Goal: Information Seeking & Learning: Learn about a topic

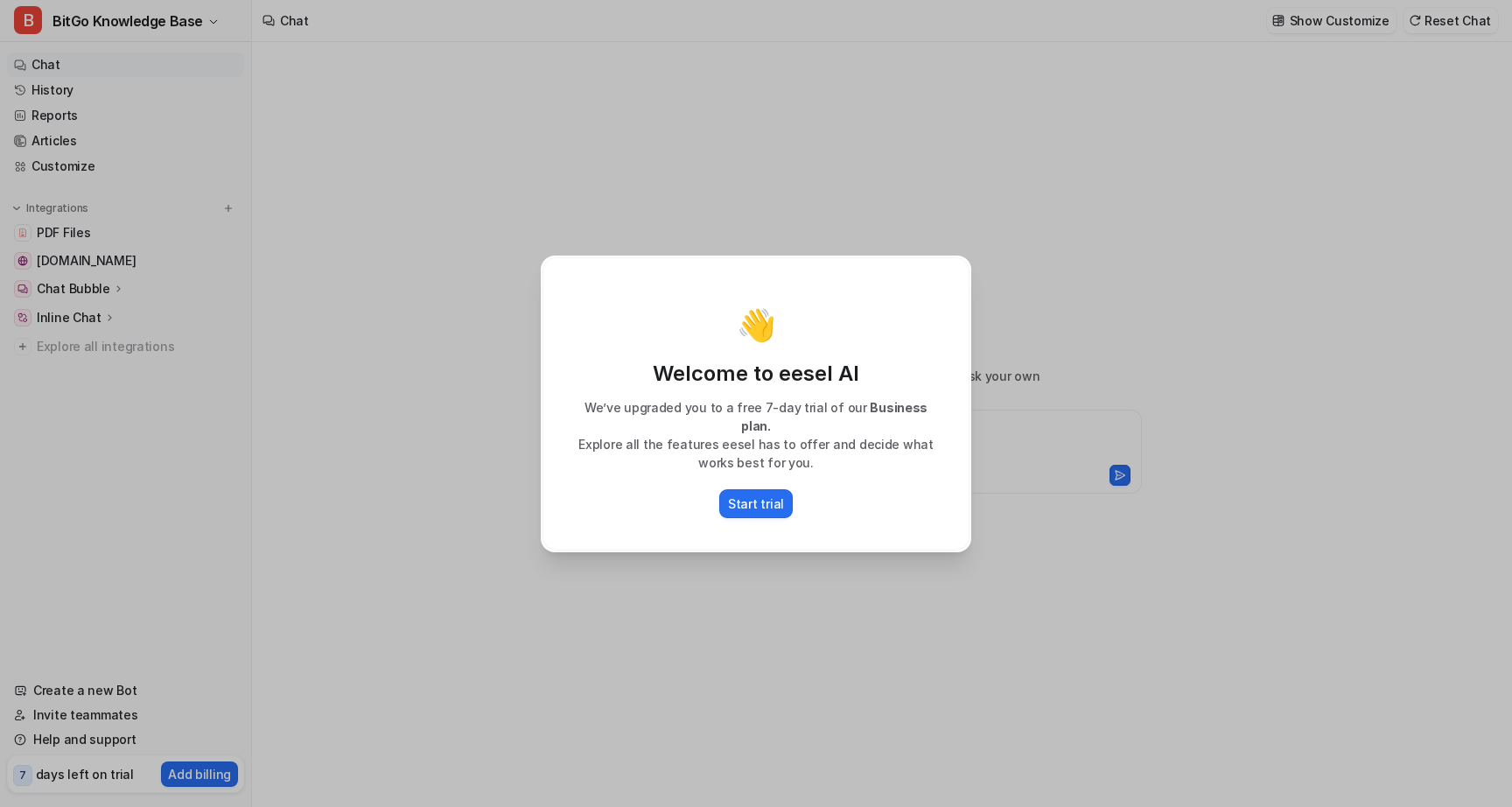
type textarea "**********"
click at [842, 417] on p "We’ve upgraded you to a free 7-day trial of our Business plan." at bounding box center [756, 417] width 390 height 37
click at [708, 435] on p "Explore all the features eesel has to offer and decide what works best for you." at bounding box center [756, 454] width 390 height 37
click at [755, 499] on p "Start trial" at bounding box center [756, 504] width 56 height 19
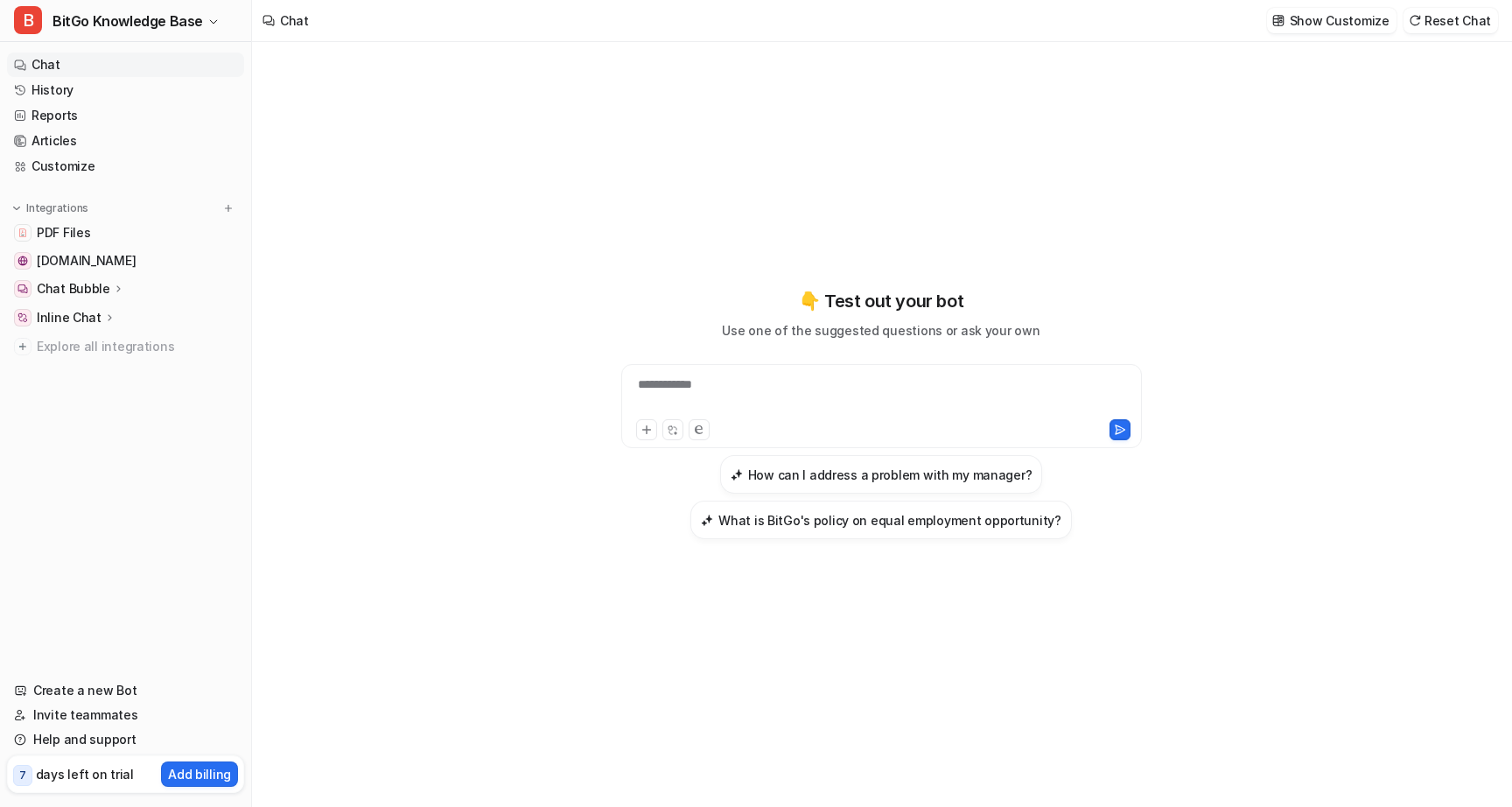
click at [675, 218] on div "**********" at bounding box center [881, 413] width 644 height 564
click at [125, 227] on link "PDF Files" at bounding box center [125, 232] width 237 height 24
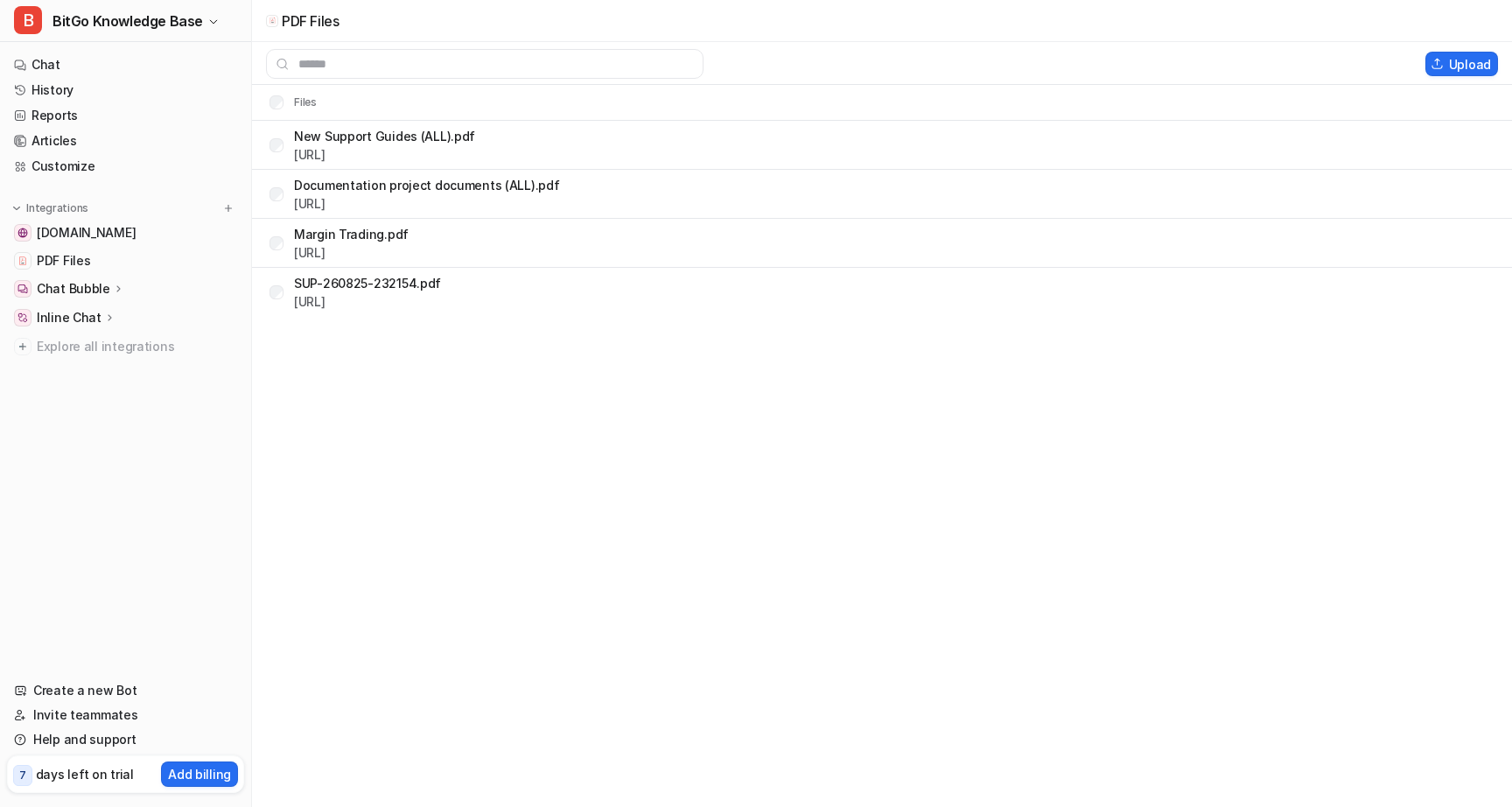
click at [907, 348] on div "PDF Files Upload Files New Support Guides (ALL).pdf https://dashboard.eesel.ai/…" at bounding box center [756, 404] width 1512 height 807
click at [1444, 66] on img at bounding box center [1438, 63] width 13 height 12
click at [715, 386] on div "PDF Files Upload Files New Support Guides (ALL).pdf https://dashboard.eesel.ai/…" at bounding box center [756, 404] width 1512 height 807
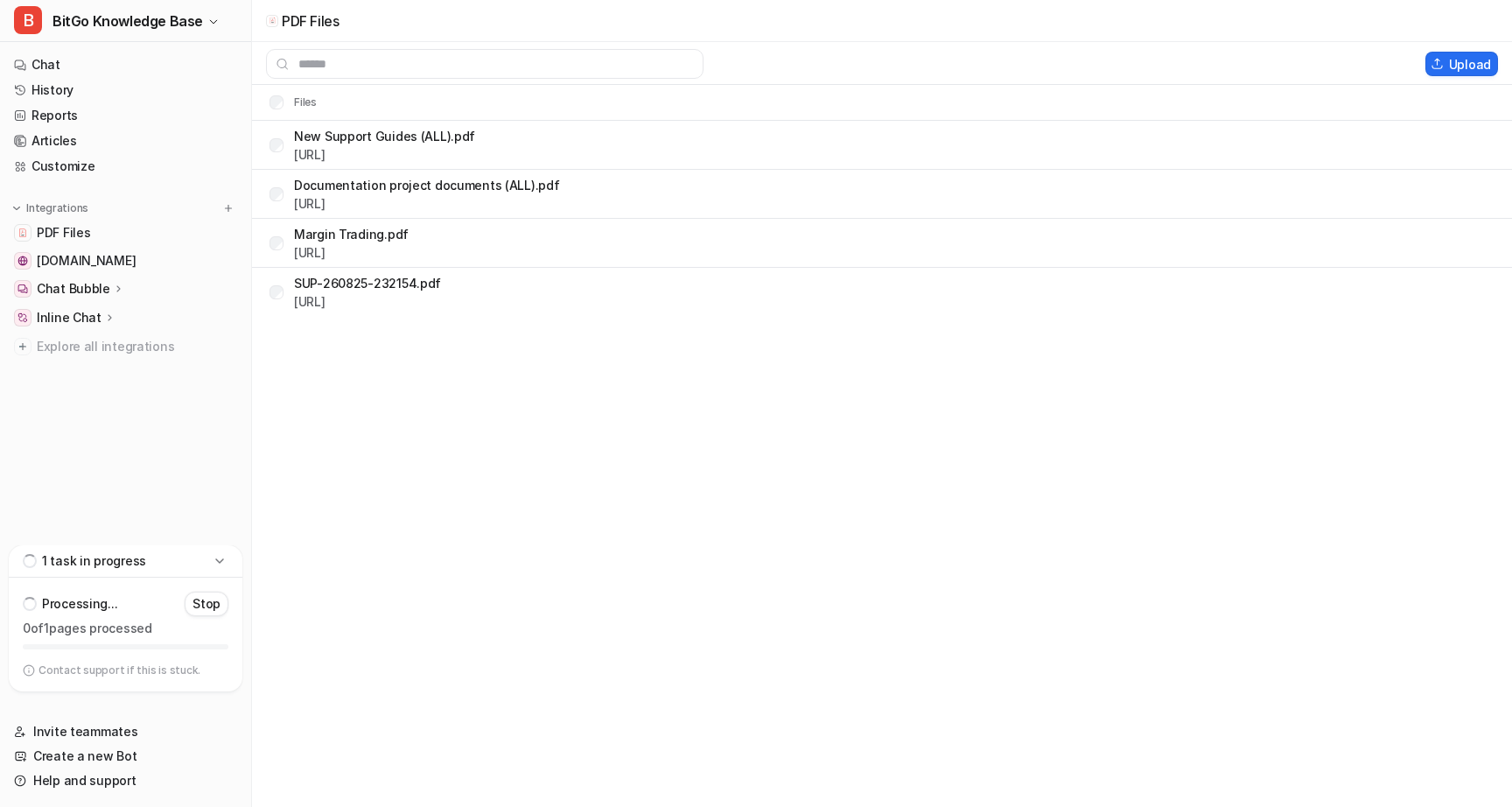
click at [726, 380] on div "PDF Files Upload Files New Support Guides (ALL).pdf [URL] Documentation project…" at bounding box center [756, 404] width 1512 height 807
click at [142, 564] on div "1 task in progress" at bounding box center [125, 562] width 233 height 33
click at [141, 671] on div "1 task in progress" at bounding box center [125, 675] width 233 height 33
click at [504, 430] on div "PDF Files Upload Files New Support Guides (ALL).pdf https://dashboard.eesel.ai/…" at bounding box center [756, 404] width 1512 height 807
click at [1453, 63] on button "Upload" at bounding box center [1462, 64] width 72 height 24
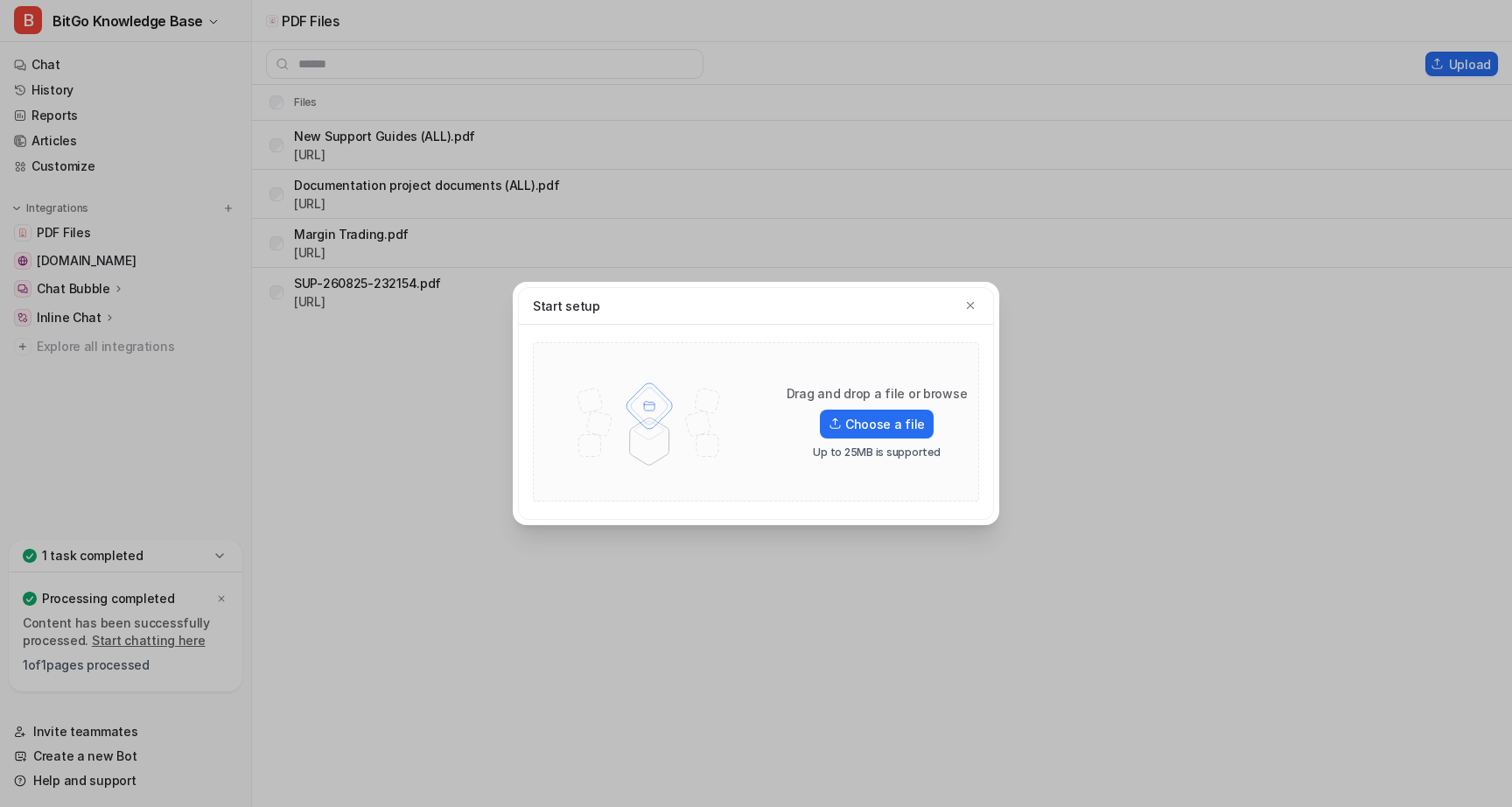
click at [1065, 435] on div "Start setup Drag and drop a file or browse Choose a file Up to 25MB is supported" at bounding box center [756, 404] width 1512 height 807
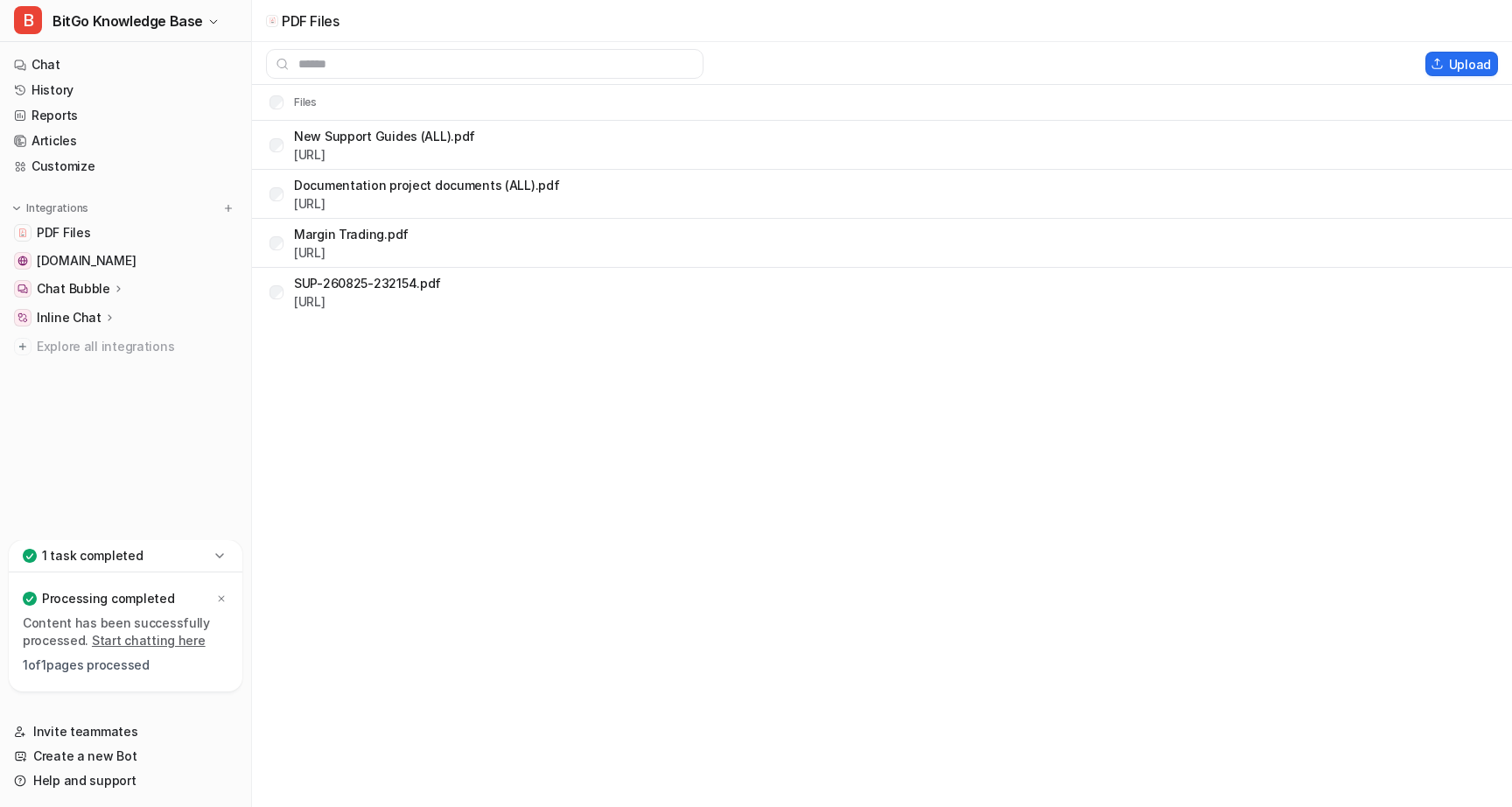
click at [499, 366] on div "PDF Files Upload Files New Support Guides (ALL).pdf https://dashboard.eesel.ai/…" at bounding box center [756, 404] width 1512 height 807
click at [1464, 66] on button "Upload" at bounding box center [1462, 64] width 72 height 24
click at [1456, 61] on button "Upload" at bounding box center [1462, 64] width 72 height 24
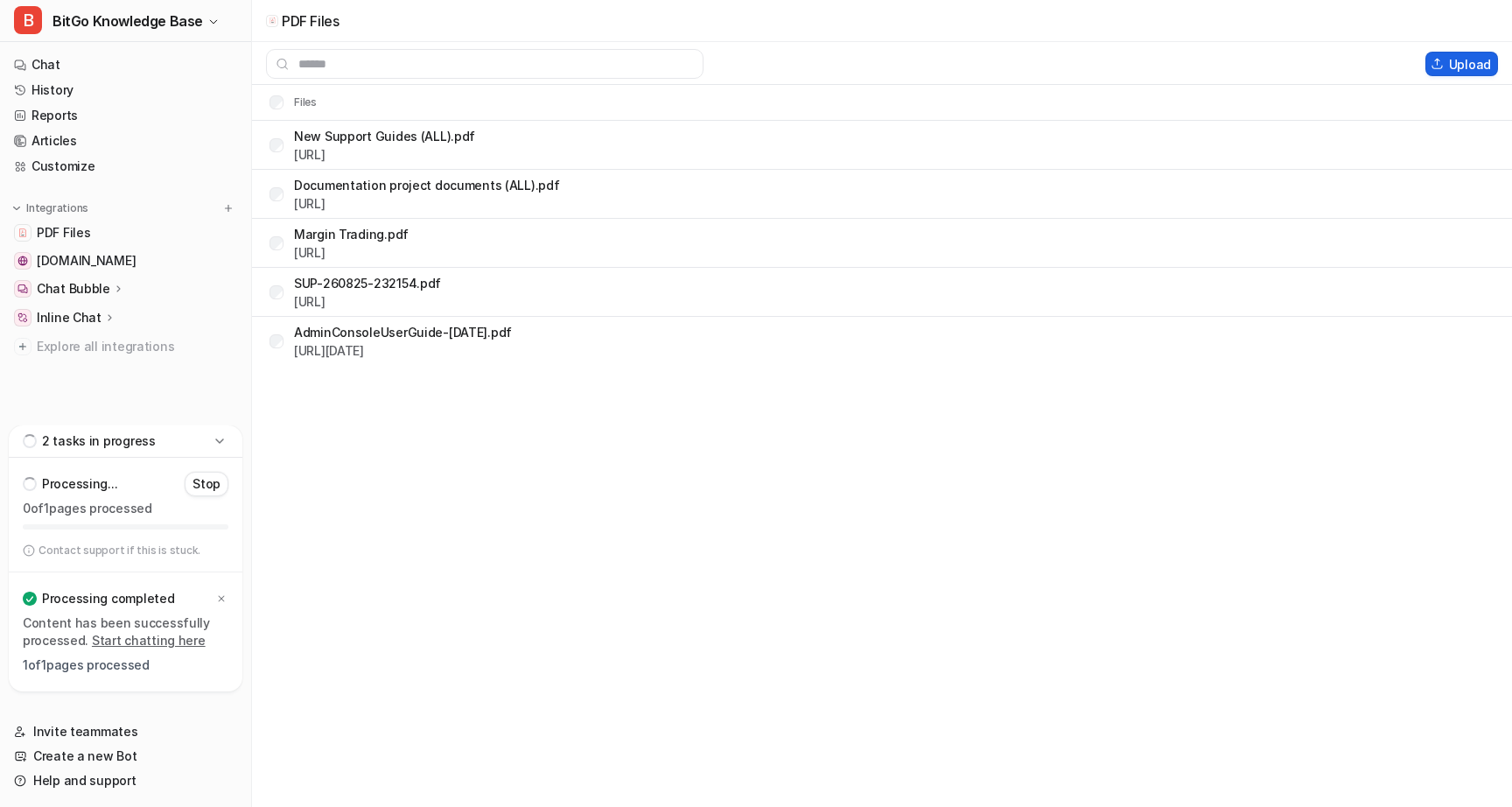
click at [1449, 63] on button "Upload" at bounding box center [1462, 64] width 72 height 24
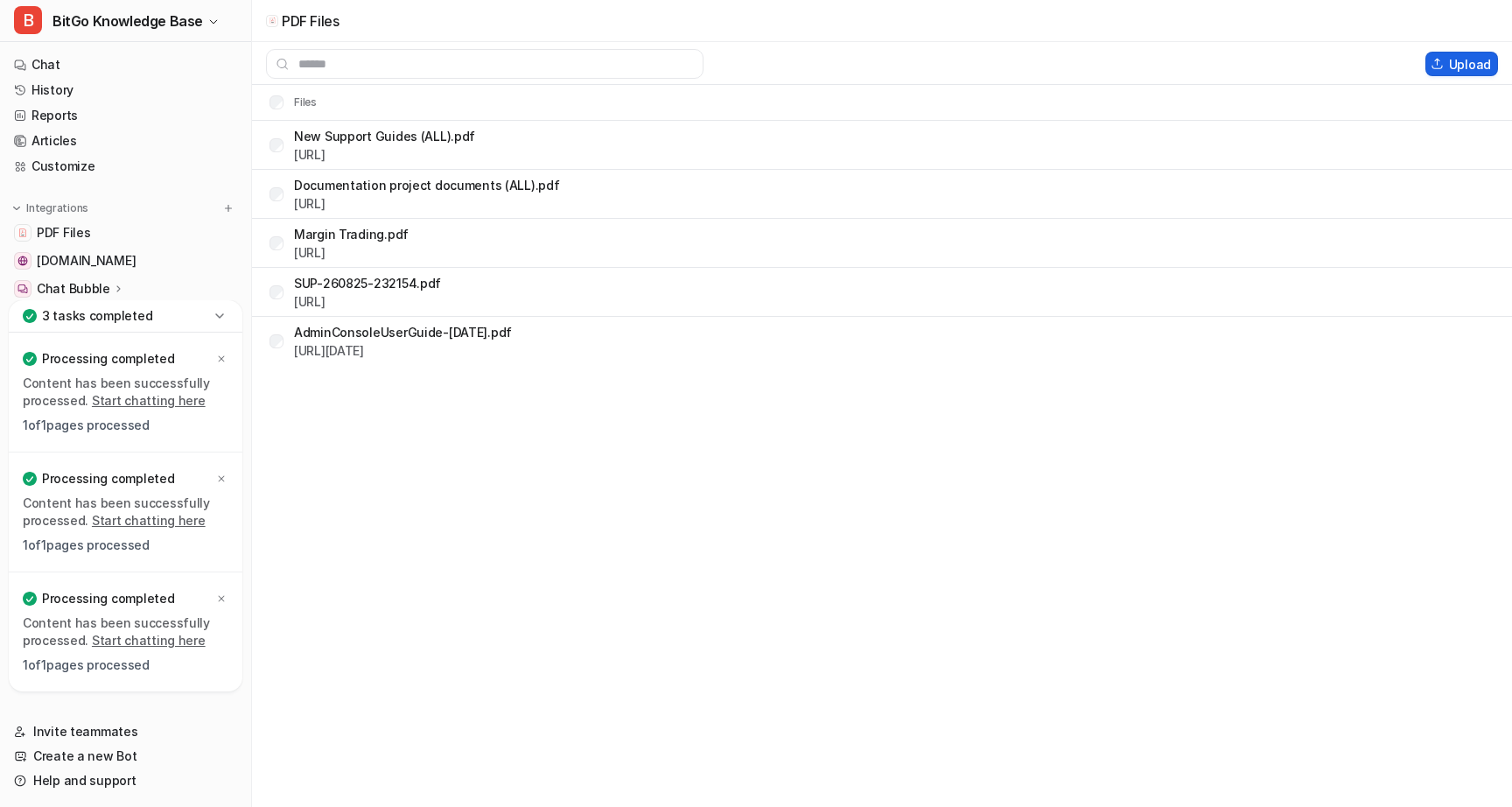
click at [1474, 62] on button "Upload" at bounding box center [1462, 64] width 72 height 24
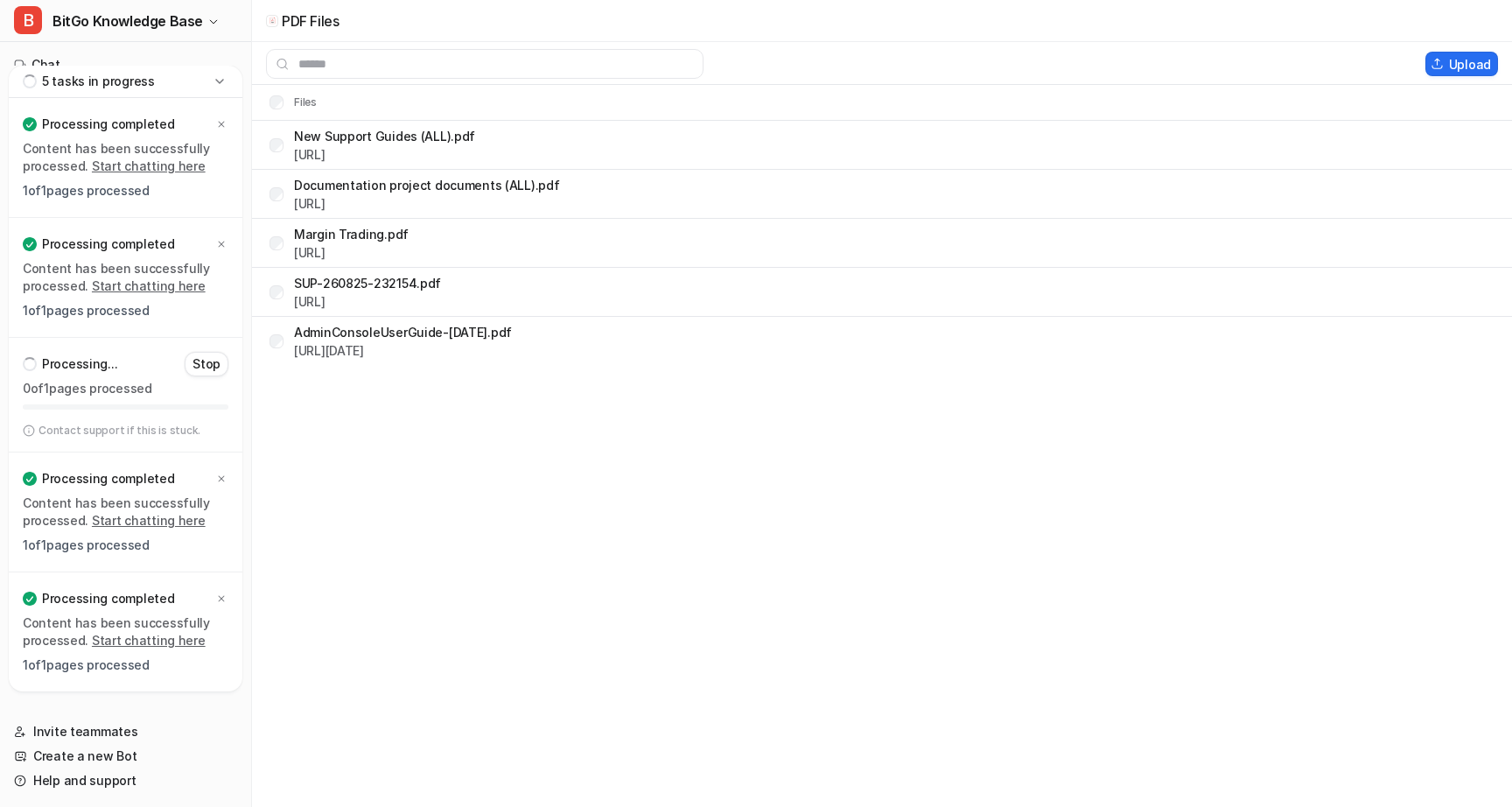
click at [818, 425] on div "PDF Files Upload Files New Support Guides (ALL).pdf https://dashboard.eesel.ai/…" at bounding box center [756, 404] width 1512 height 807
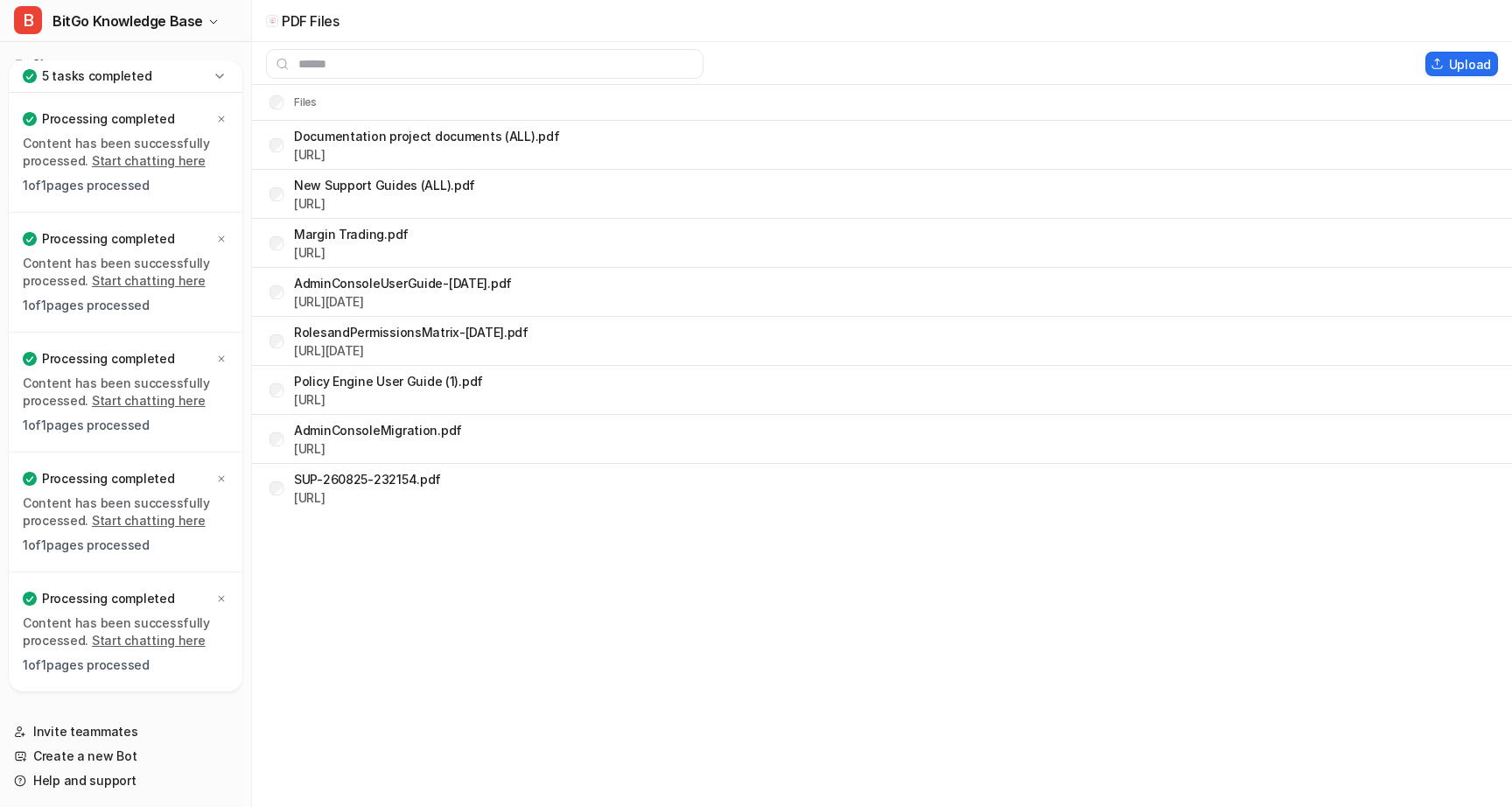
click at [221, 78] on icon at bounding box center [219, 76] width 18 height 18
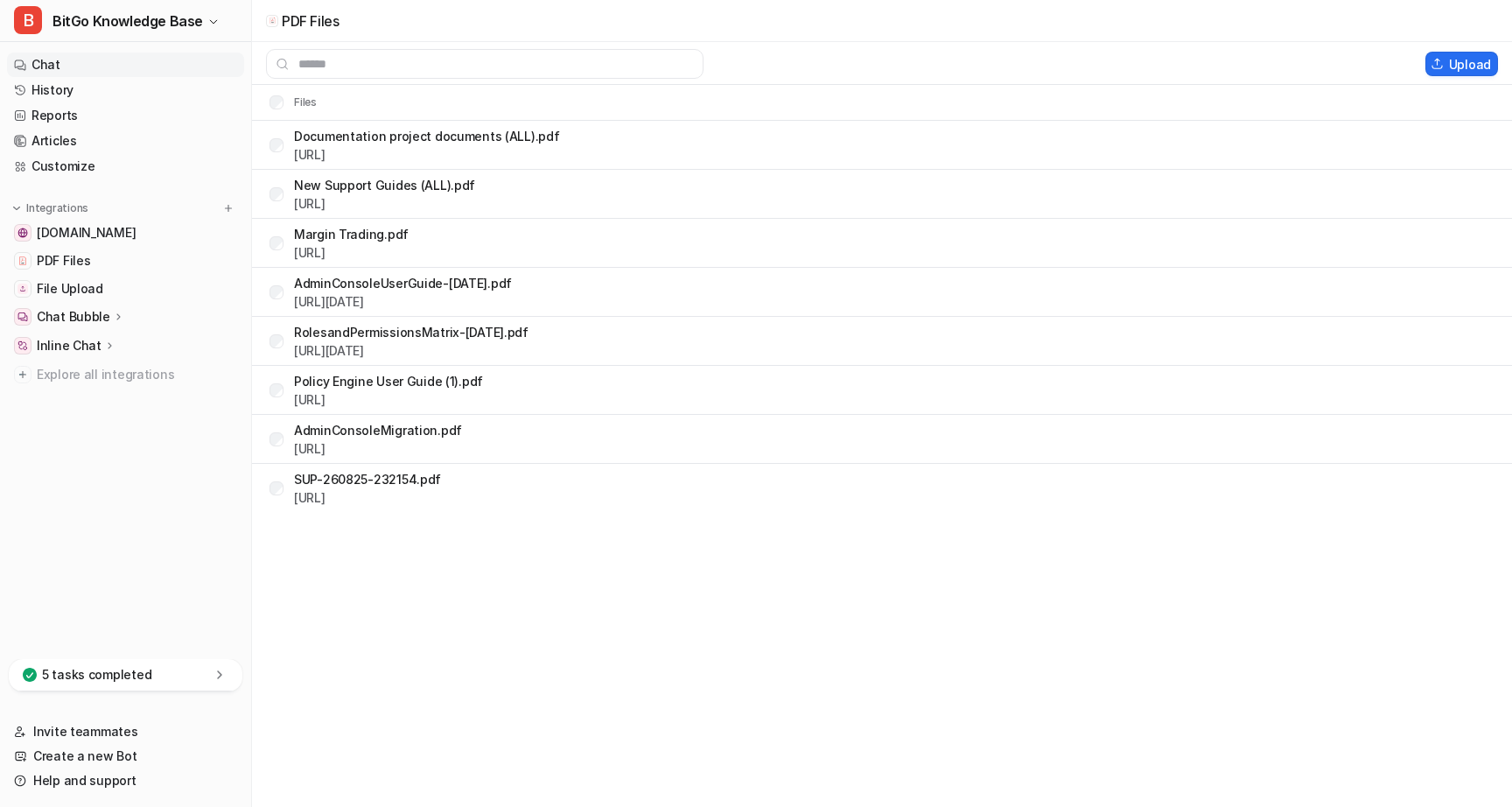
click at [53, 59] on link "Chat" at bounding box center [125, 65] width 237 height 24
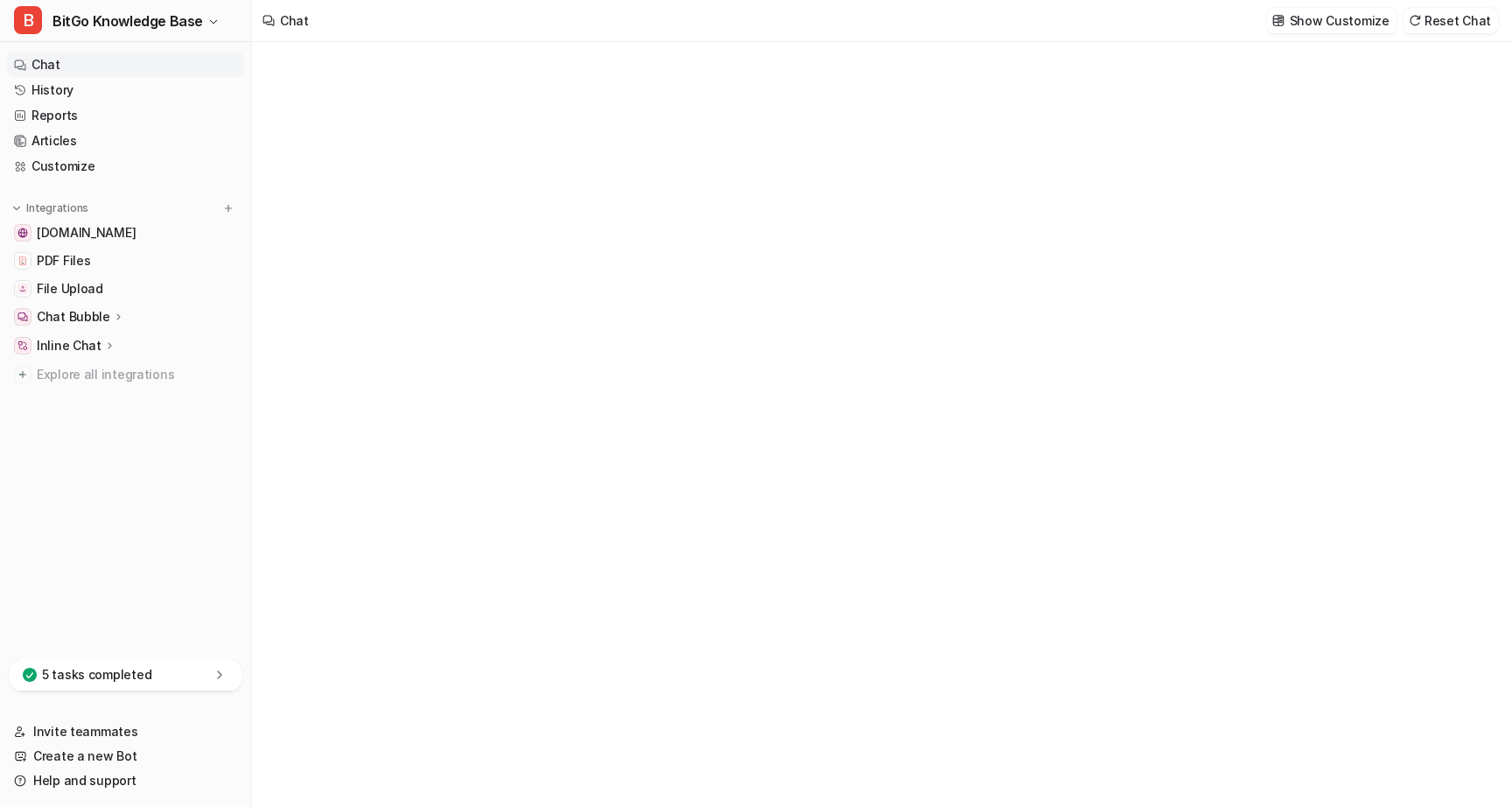
type textarea "**********"
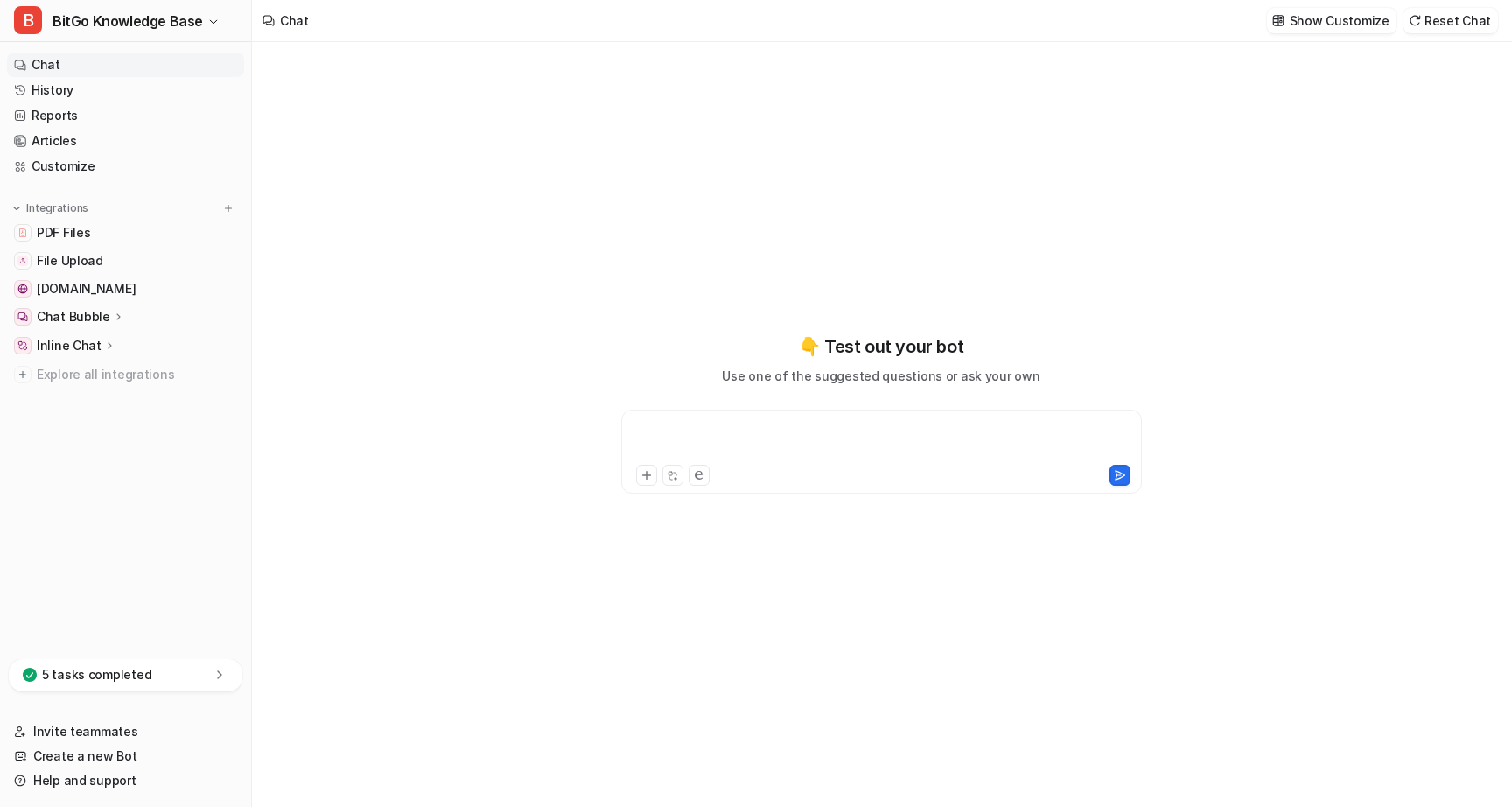
click at [709, 436] on div at bounding box center [881, 441] width 512 height 40
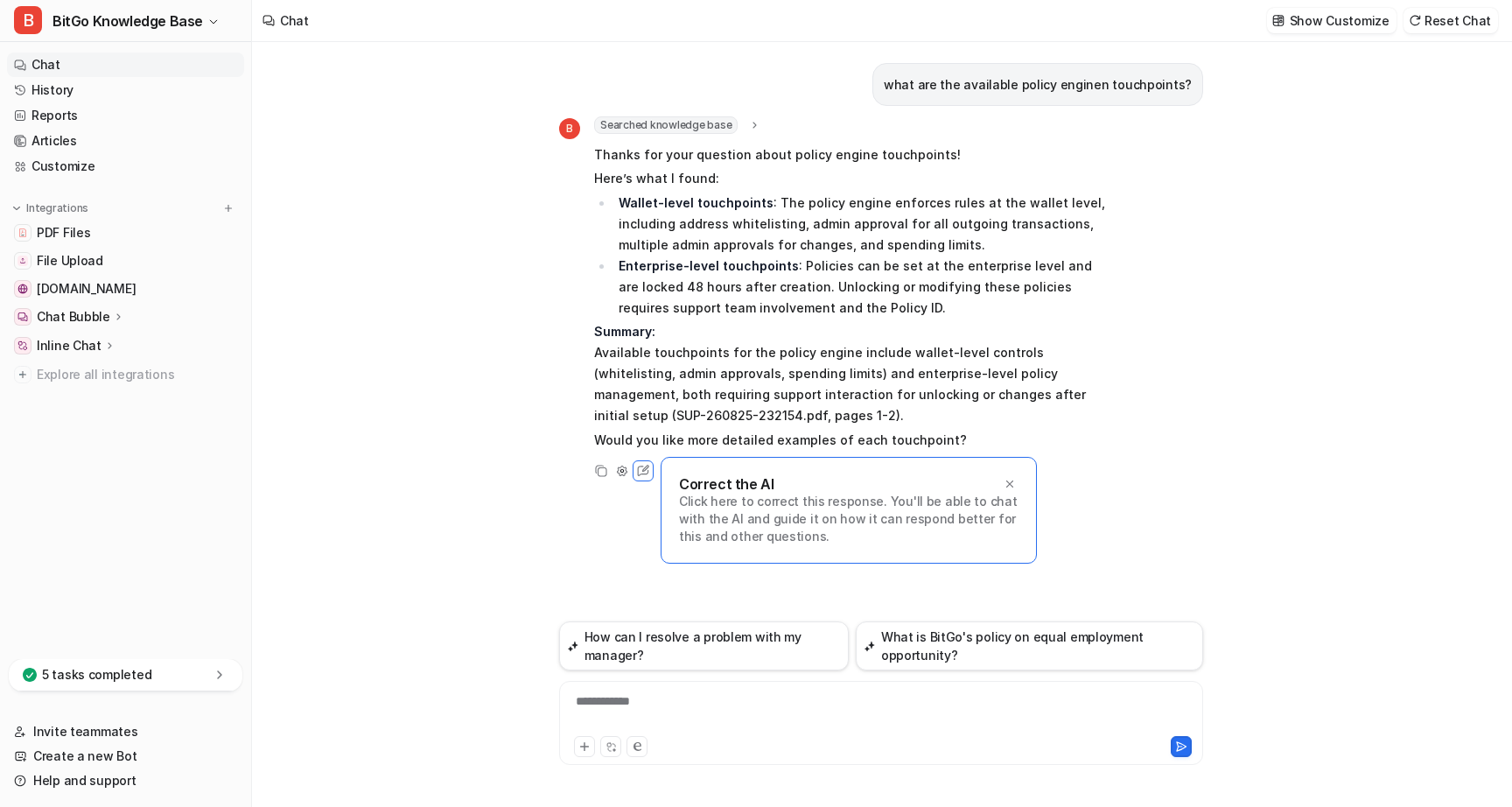
click at [1181, 229] on div "B Searched knowledge base search_queries : [ "policy engine touchpoints", "avai…" at bounding box center [881, 298] width 644 height 365
click at [1053, 348] on p "Summary: Available touchpoints for the policy engine include wallet-level contr…" at bounding box center [850, 374] width 512 height 105
click at [734, 509] on p "Click here to correct this response. You'll be able to chat with the AI and gui…" at bounding box center [848, 519] width 339 height 53
click at [815, 517] on p "Click here to correct this response. You'll be able to chat with the AI and gui…" at bounding box center [848, 519] width 339 height 53
click at [781, 350] on p "Summary: Available touchpoints for the policy engine include wallet-level contr…" at bounding box center [850, 374] width 512 height 105
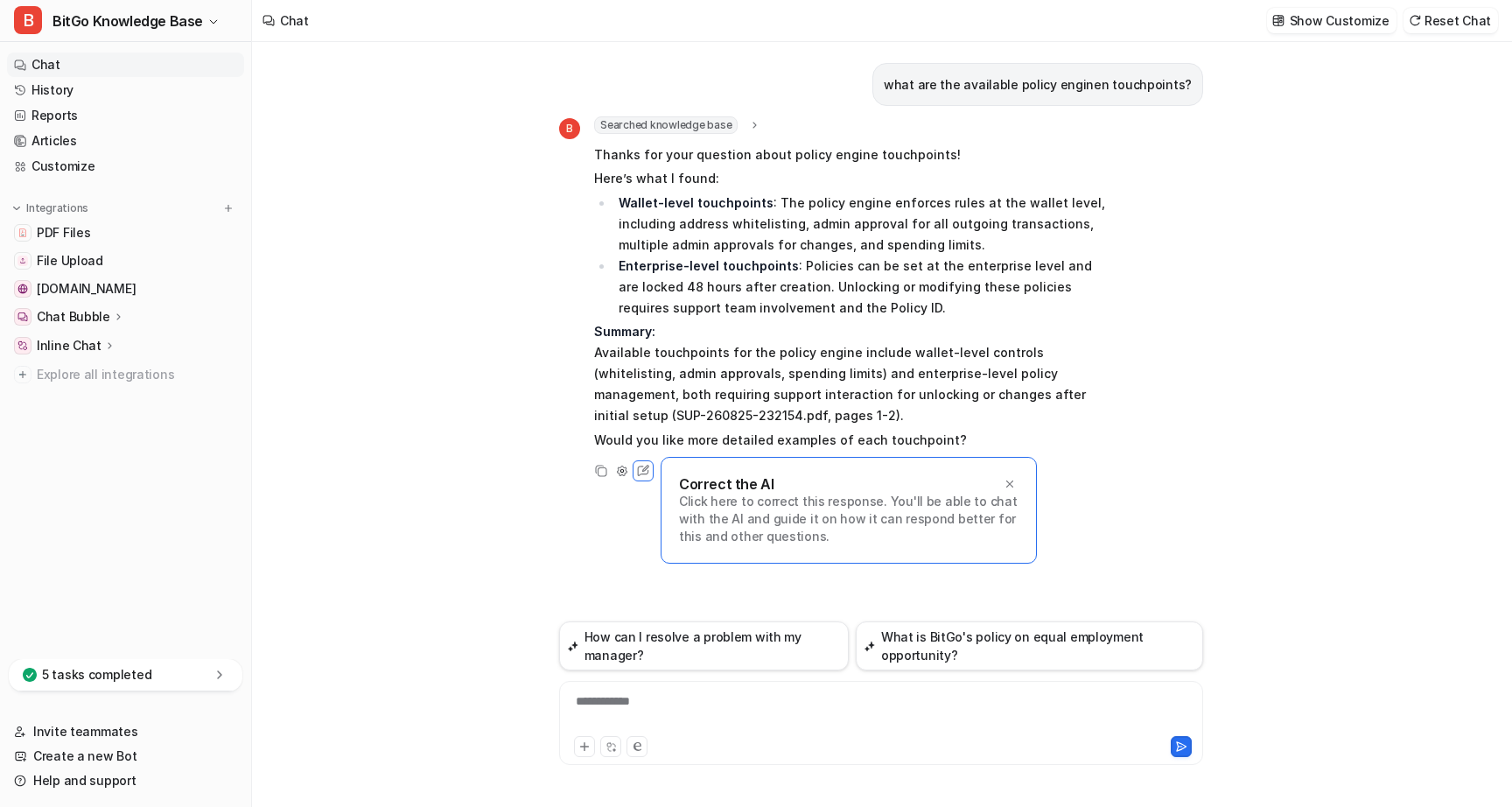
click at [1025, 392] on p "Summary: Available touchpoints for the policy engine include wallet-level contr…" at bounding box center [850, 374] width 512 height 105
click at [1158, 441] on div "B Searched knowledge base search_queries : [ "policy engine touchpoints", "avai…" at bounding box center [881, 298] width 644 height 365
click at [837, 517] on p "Click here to correct this response. You'll be able to chat with the AI and gui…" at bounding box center [848, 519] width 339 height 53
click at [646, 474] on icon at bounding box center [644, 470] width 11 height 10
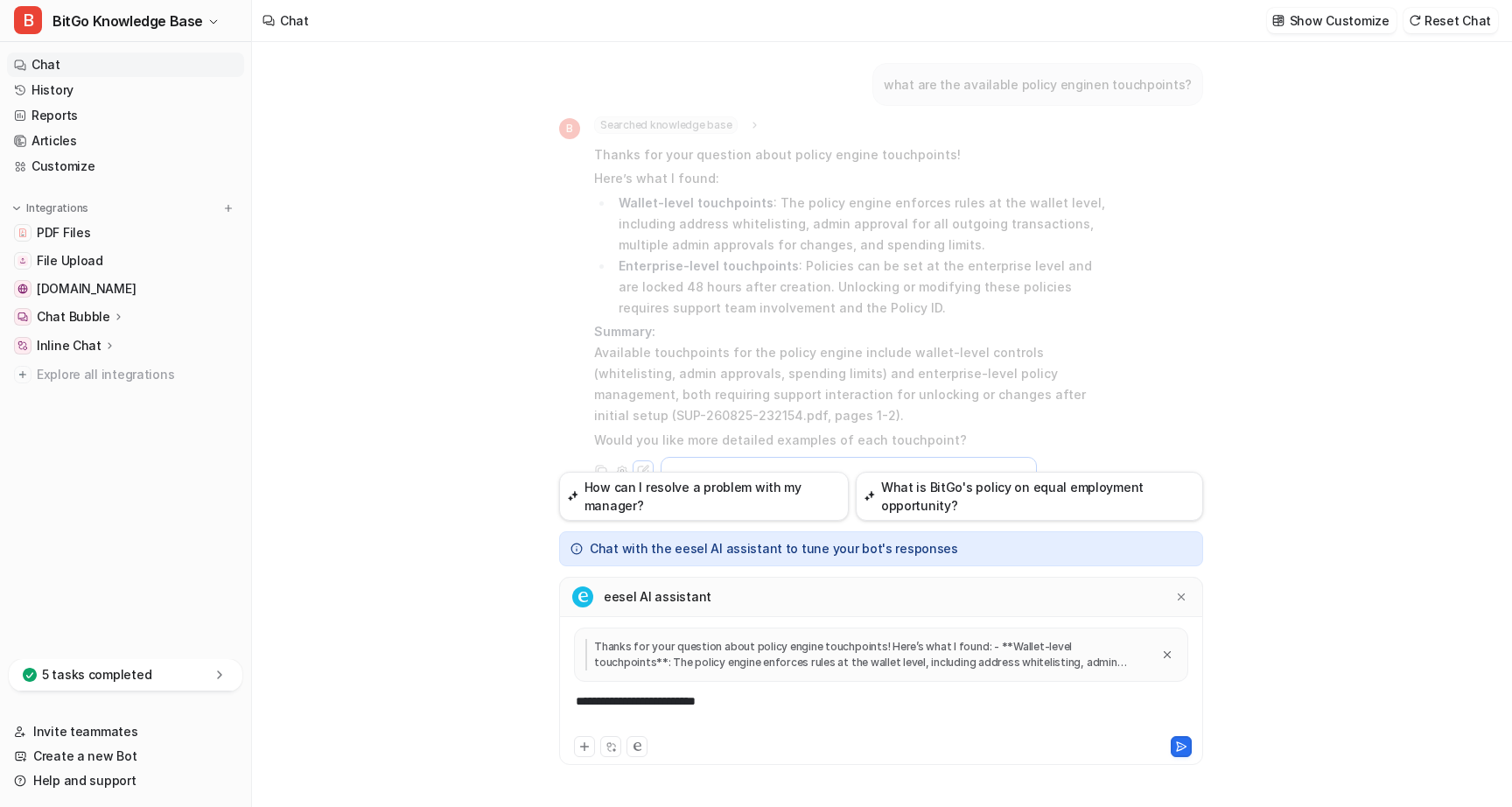
click at [730, 603] on div "eesel AI assistant" at bounding box center [881, 597] width 644 height 40
click at [745, 640] on p "Thanks for your question about policy engine touchpoints! Here’s what I found: …" at bounding box center [868, 655] width 565 height 32
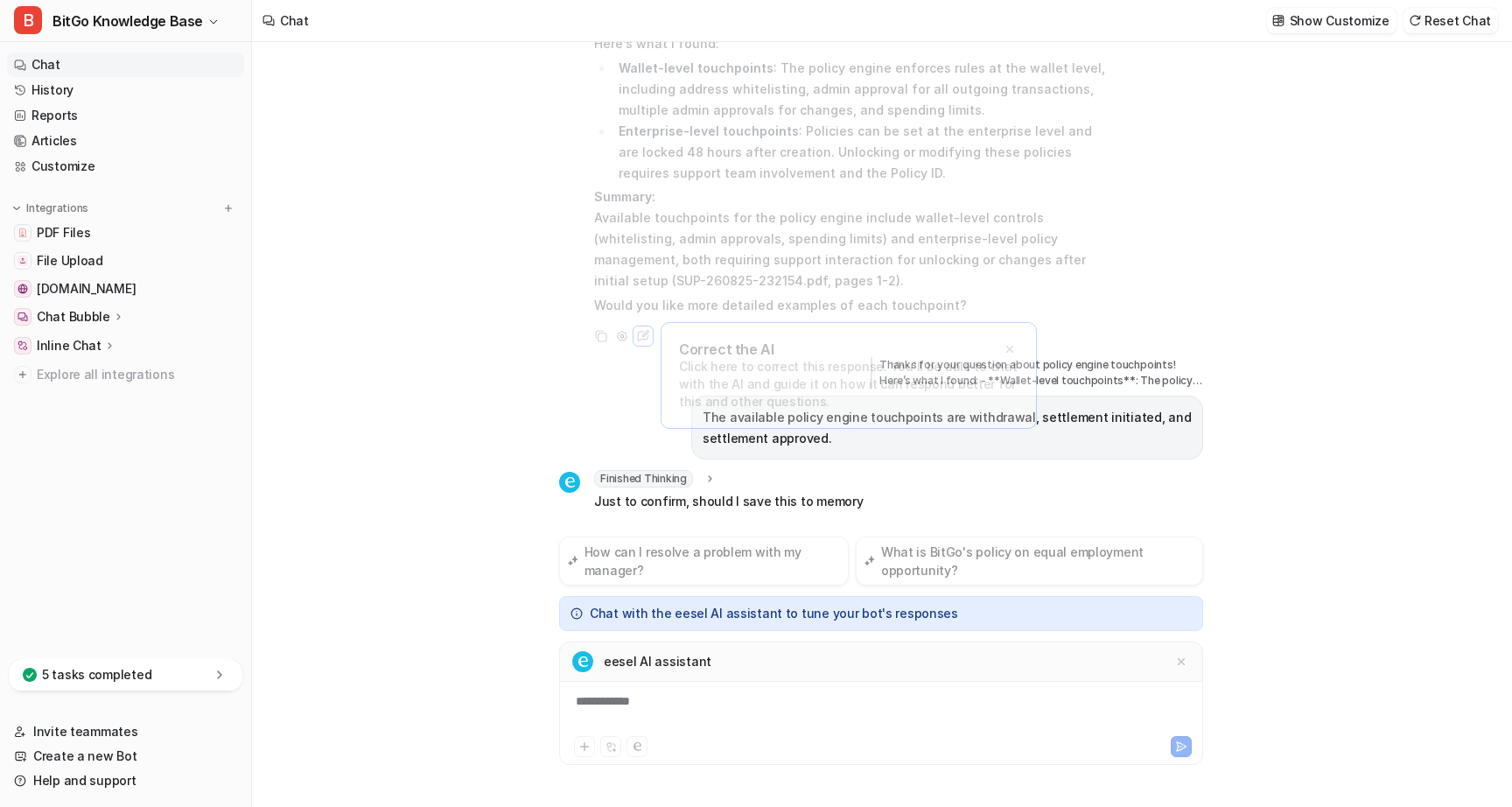
scroll to position [156, 0]
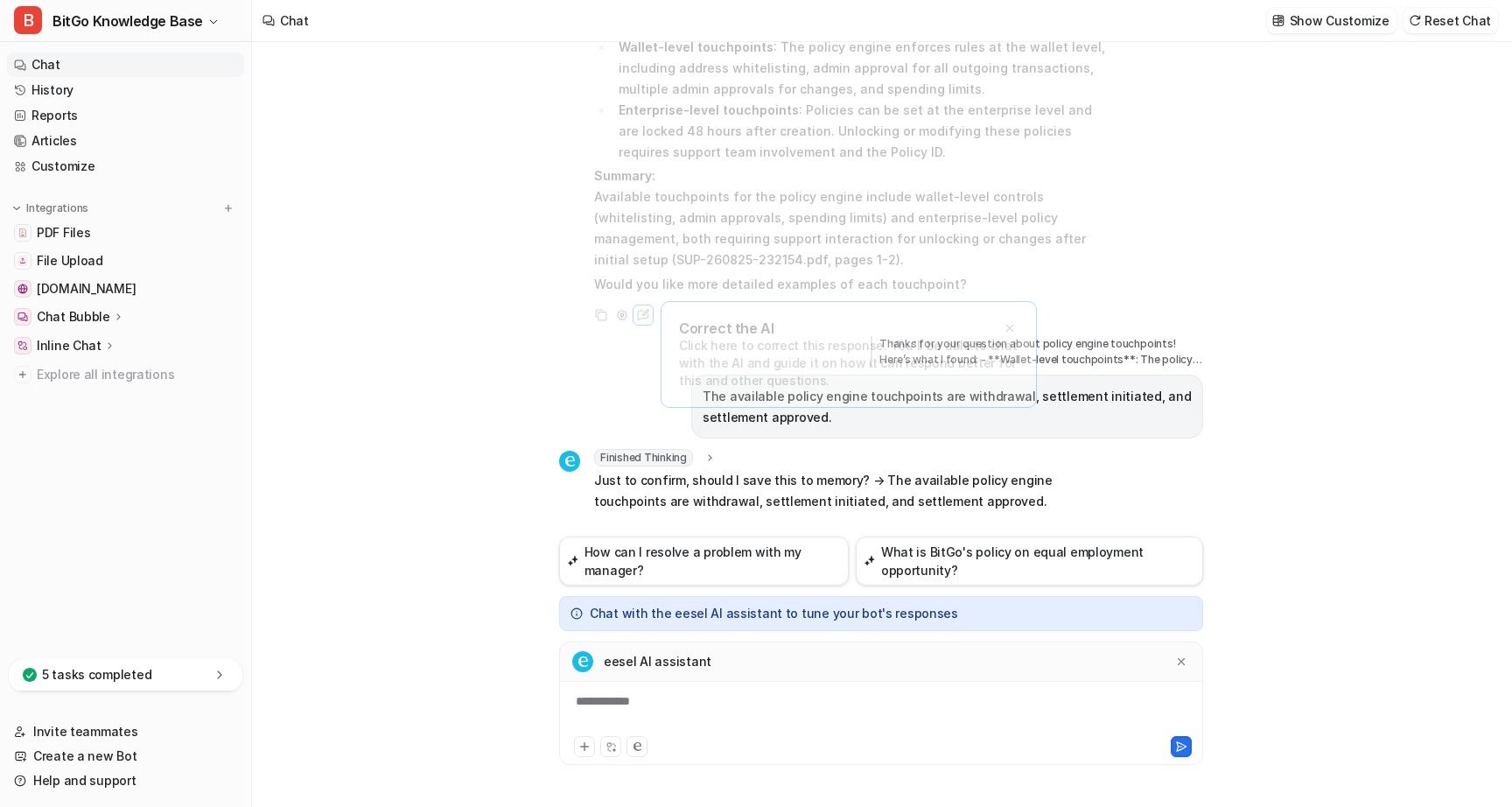
click at [671, 460] on span "Finished Thinking" at bounding box center [644, 457] width 99 height 18
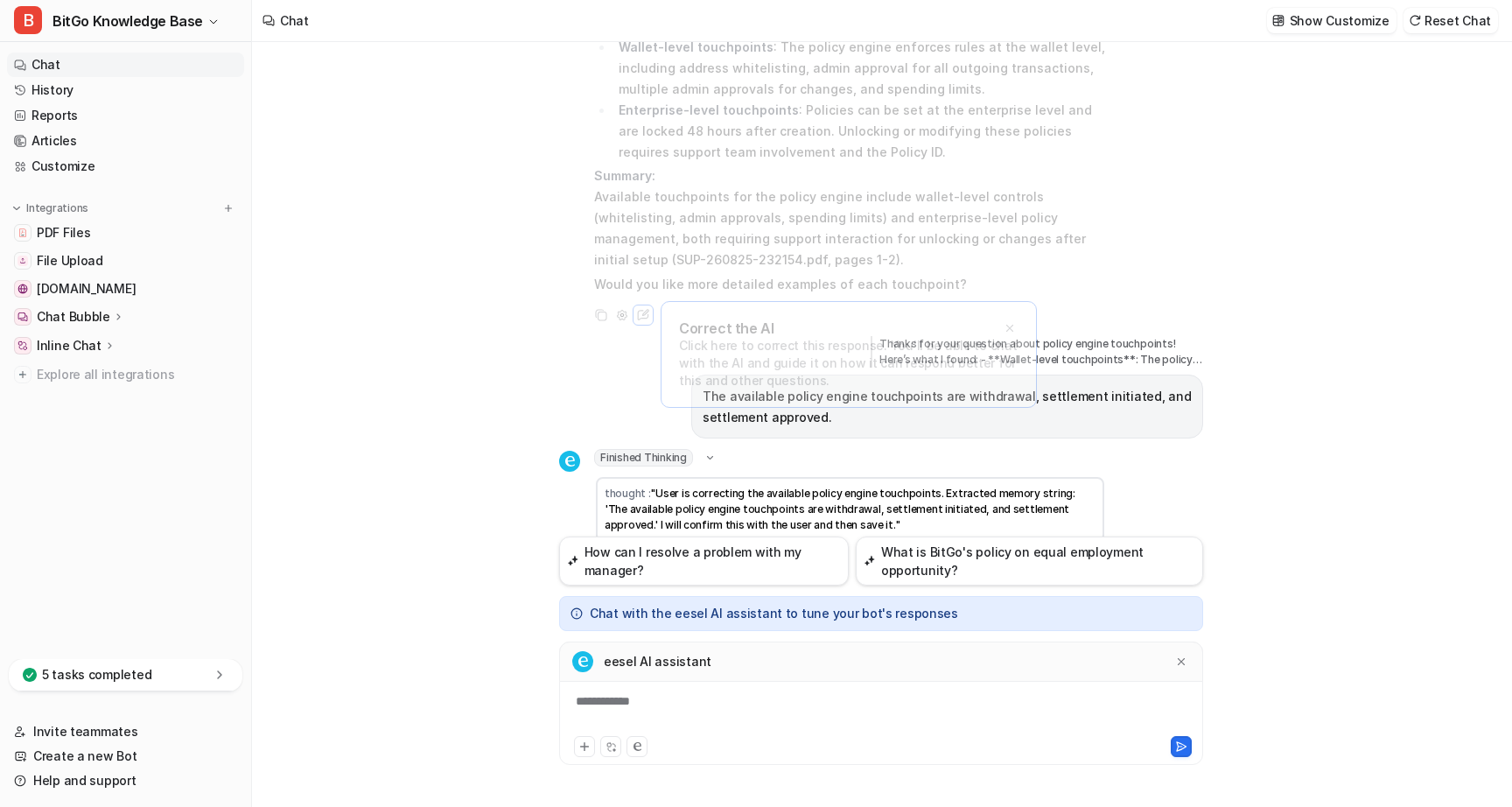
click at [504, 439] on div "what are the available policy enginen touchpoints? B Searched knowledge base se…" at bounding box center [881, 424] width 1258 height 765
click at [512, 475] on div "what are the available policy enginen touchpoints? B Searched knowledge base se…" at bounding box center [881, 424] width 1258 height 765
click at [685, 710] on div at bounding box center [882, 712] width 636 height 40
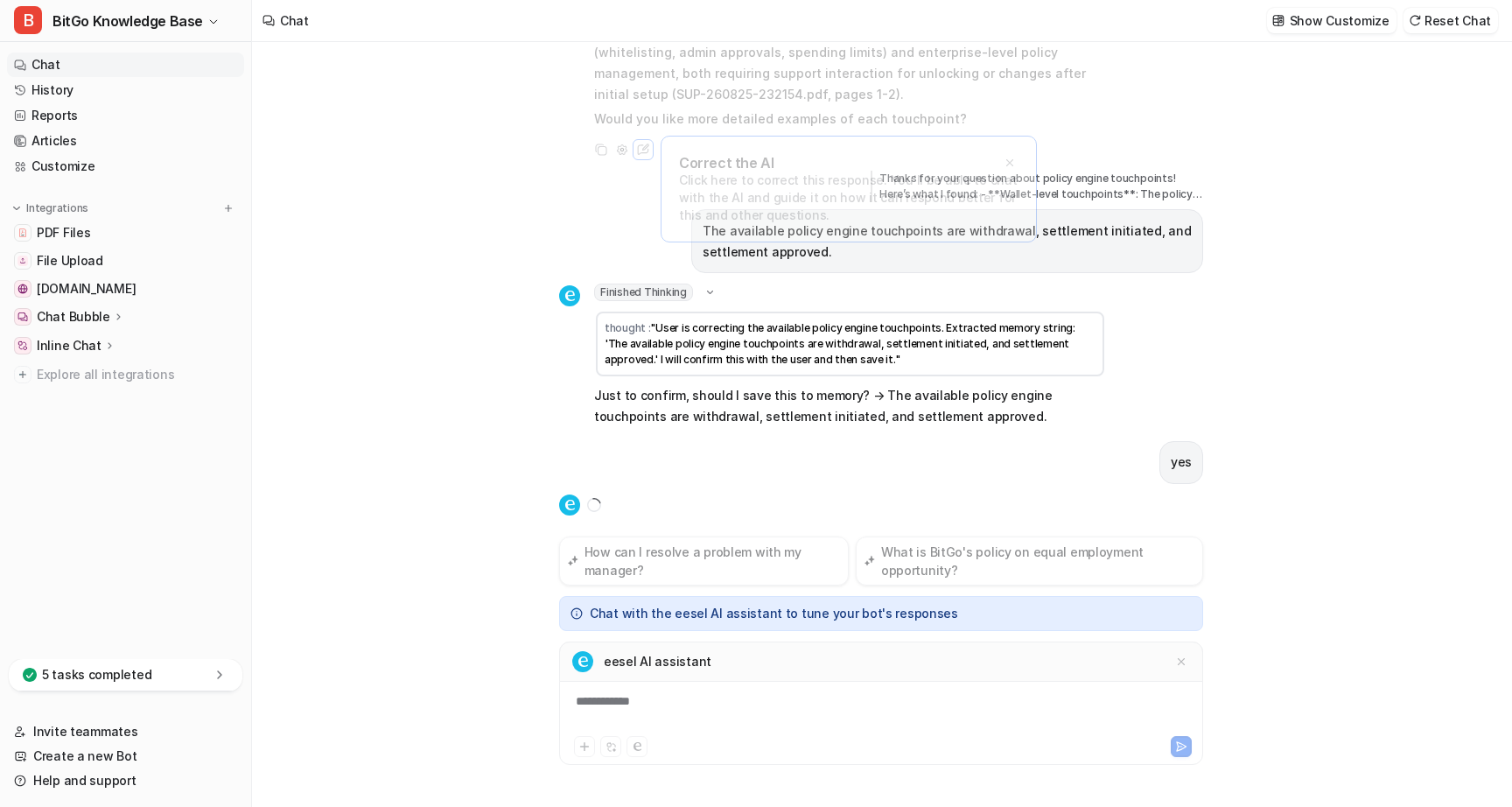
click at [1283, 378] on div "what are the available policy enginen touchpoints? B Searched knowledge base se…" at bounding box center [881, 424] width 1258 height 765
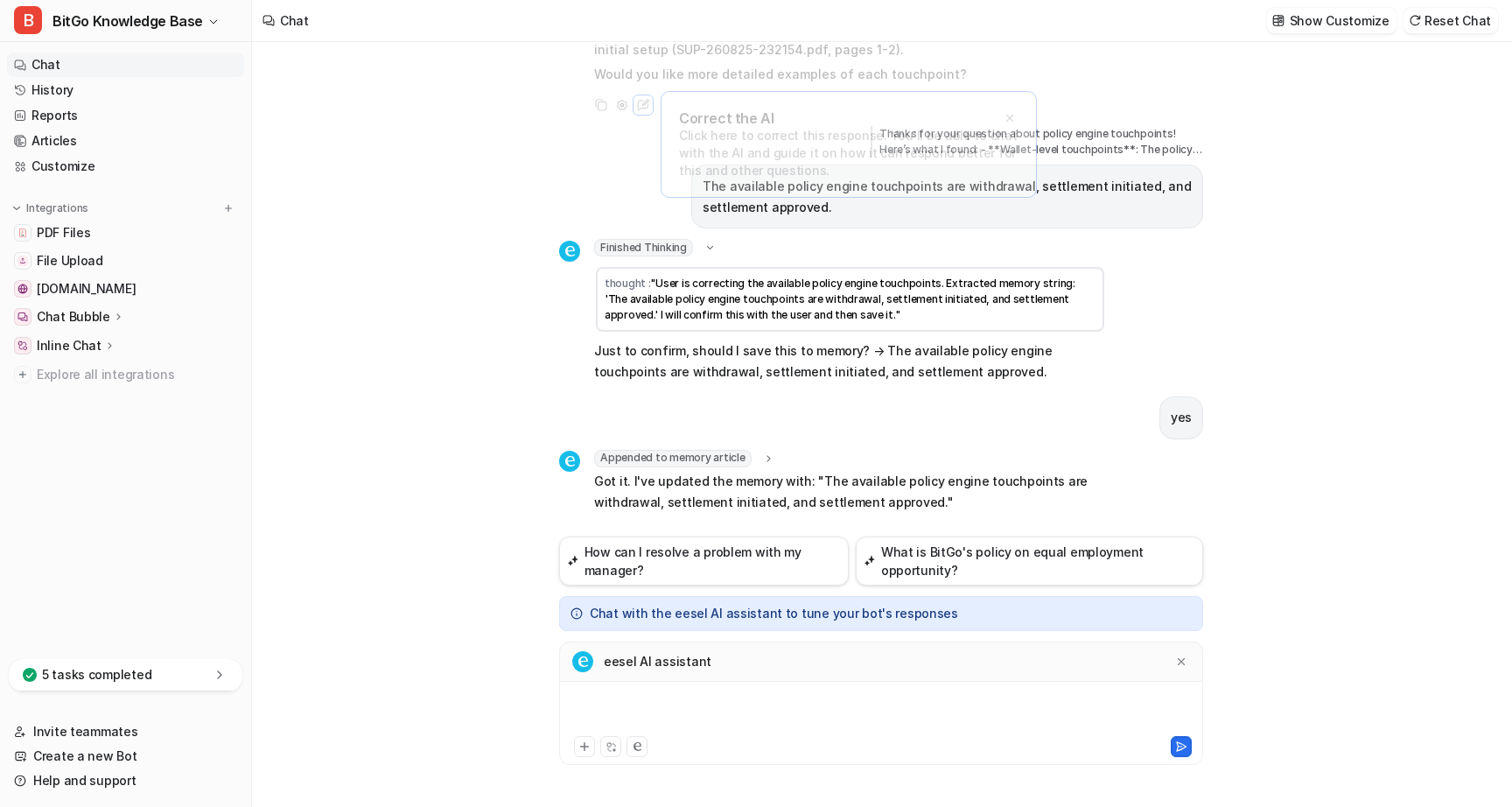
click at [725, 715] on div at bounding box center [882, 712] width 636 height 40
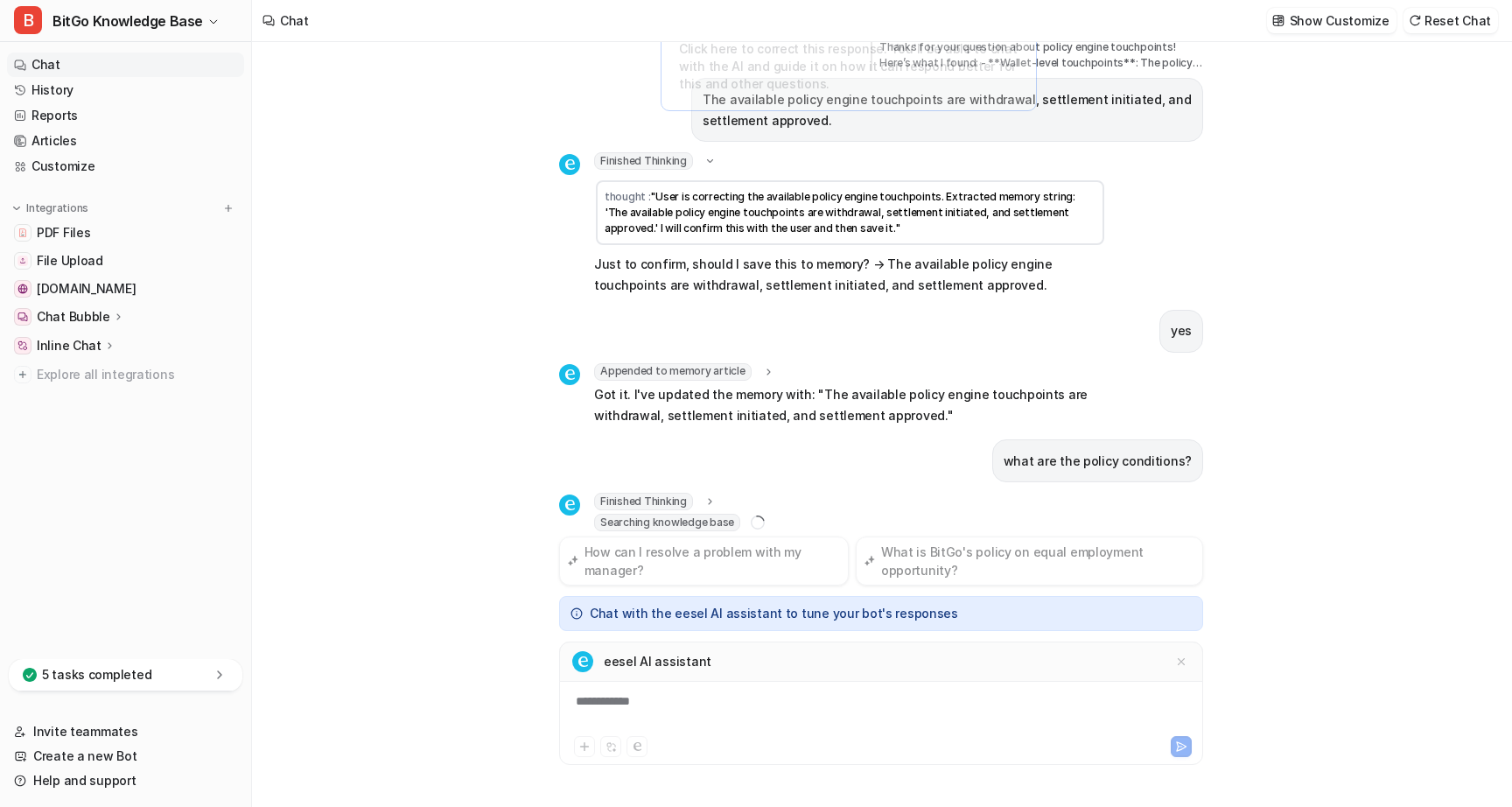
scroll to position [472, 0]
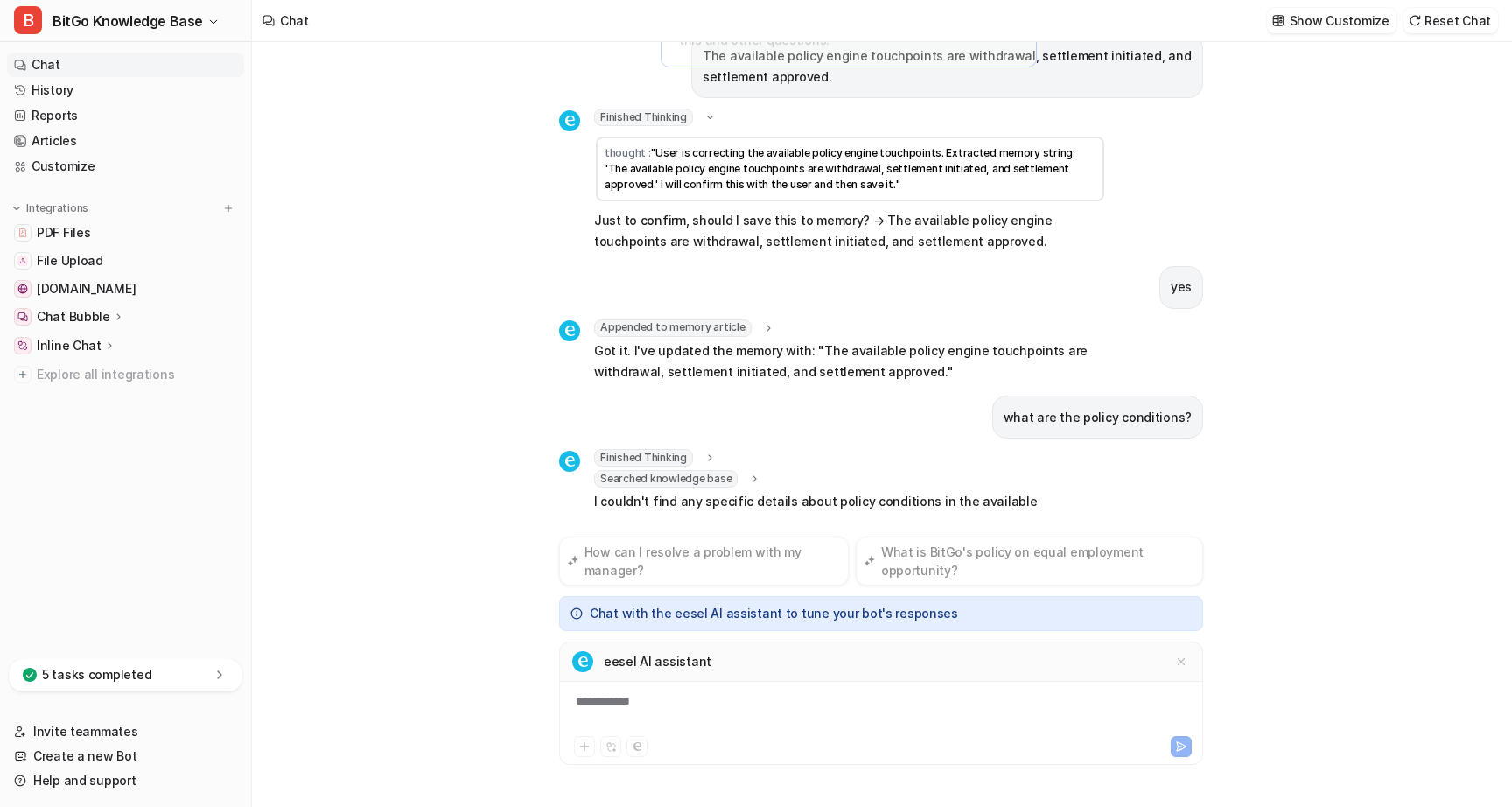
click at [1228, 581] on div "what are the available policy enginen touchpoints? B Searched knowledge base se…" at bounding box center [881, 424] width 1258 height 765
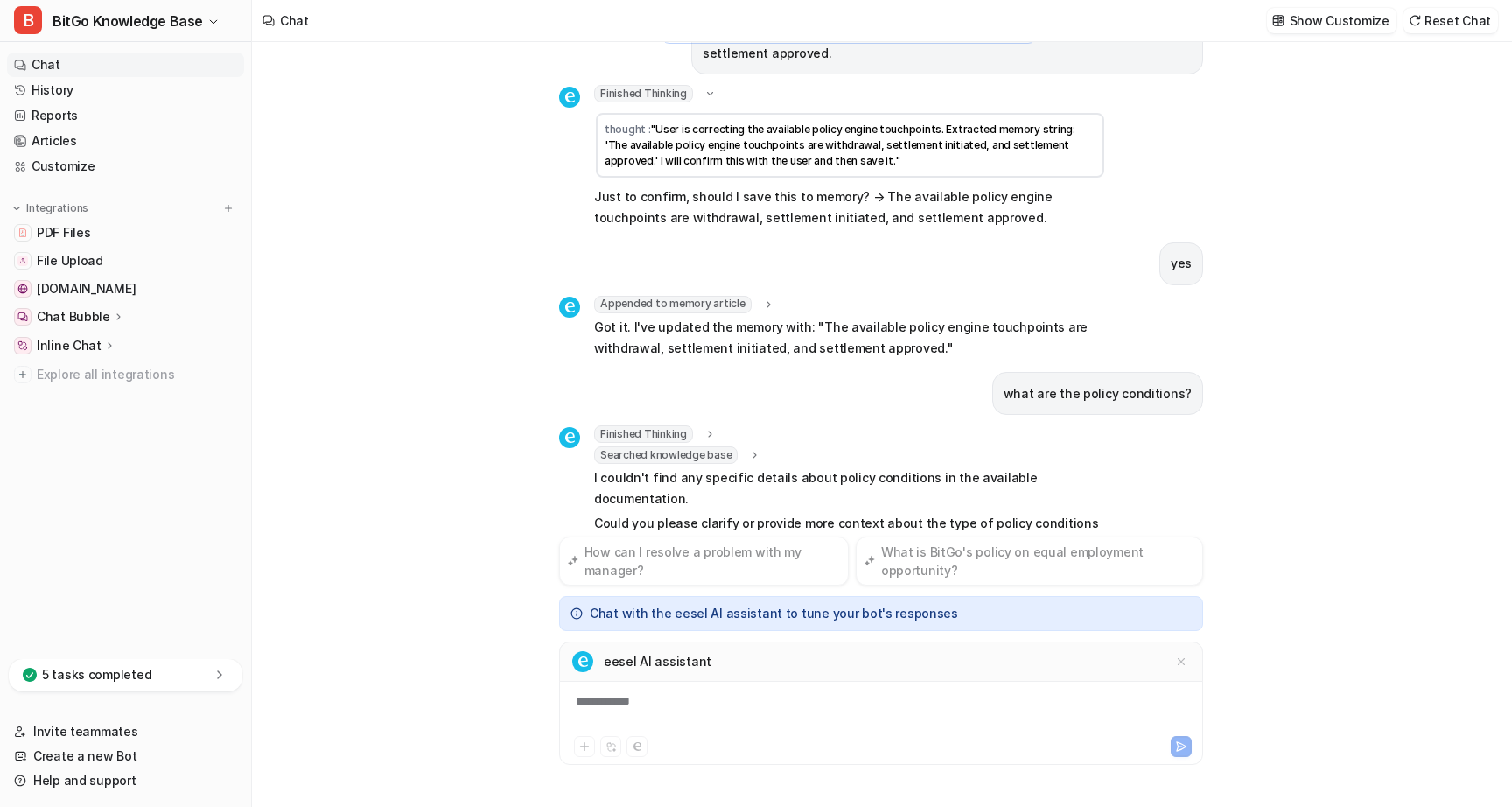
scroll to position [541, 0]
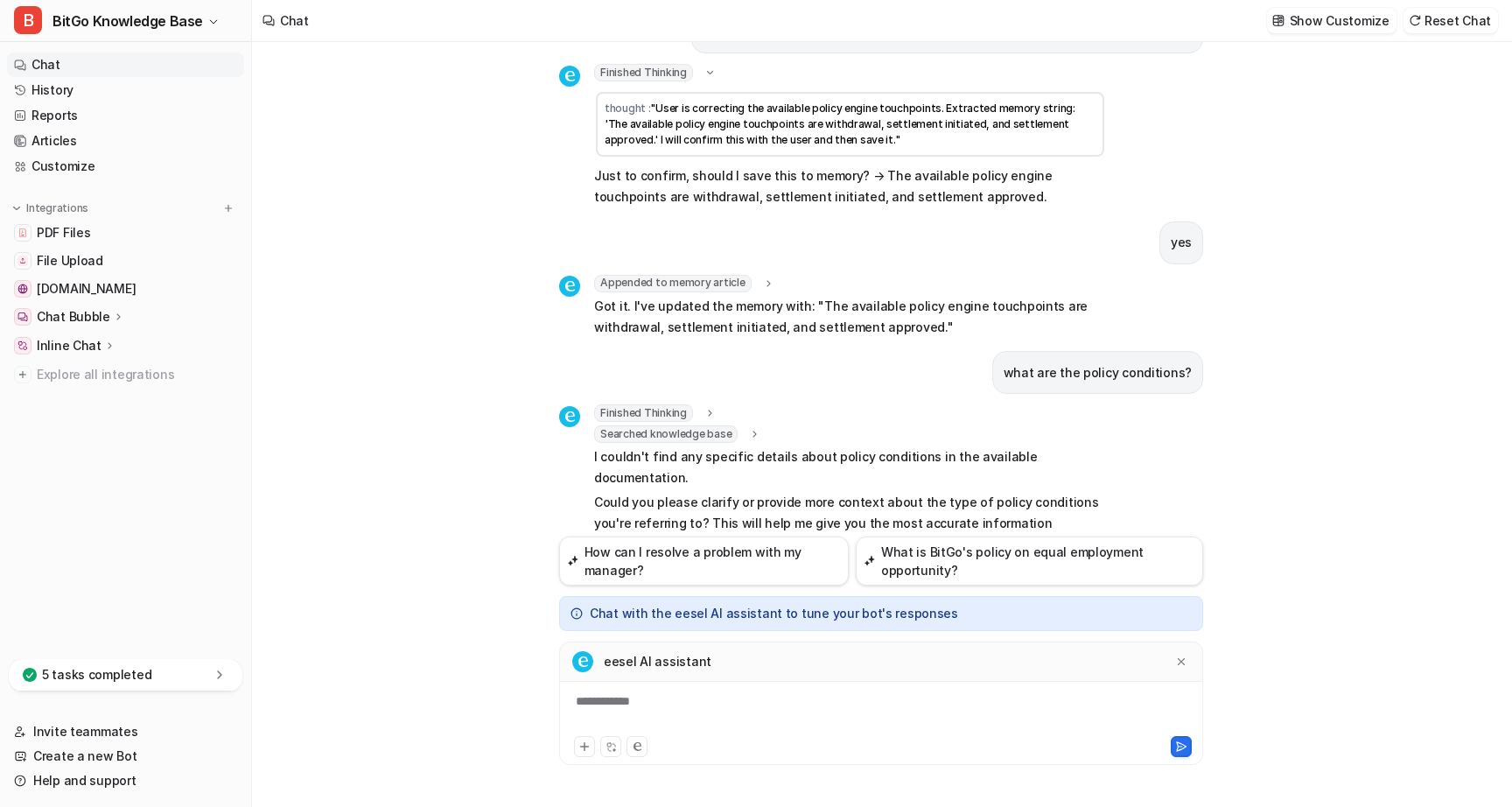
click at [901, 501] on p "Could you please clarify or provide more context about the type of policy condi…" at bounding box center [850, 523] width 512 height 63
click at [660, 695] on div at bounding box center [882, 712] width 636 height 40
click at [619, 696] on div at bounding box center [882, 712] width 636 height 40
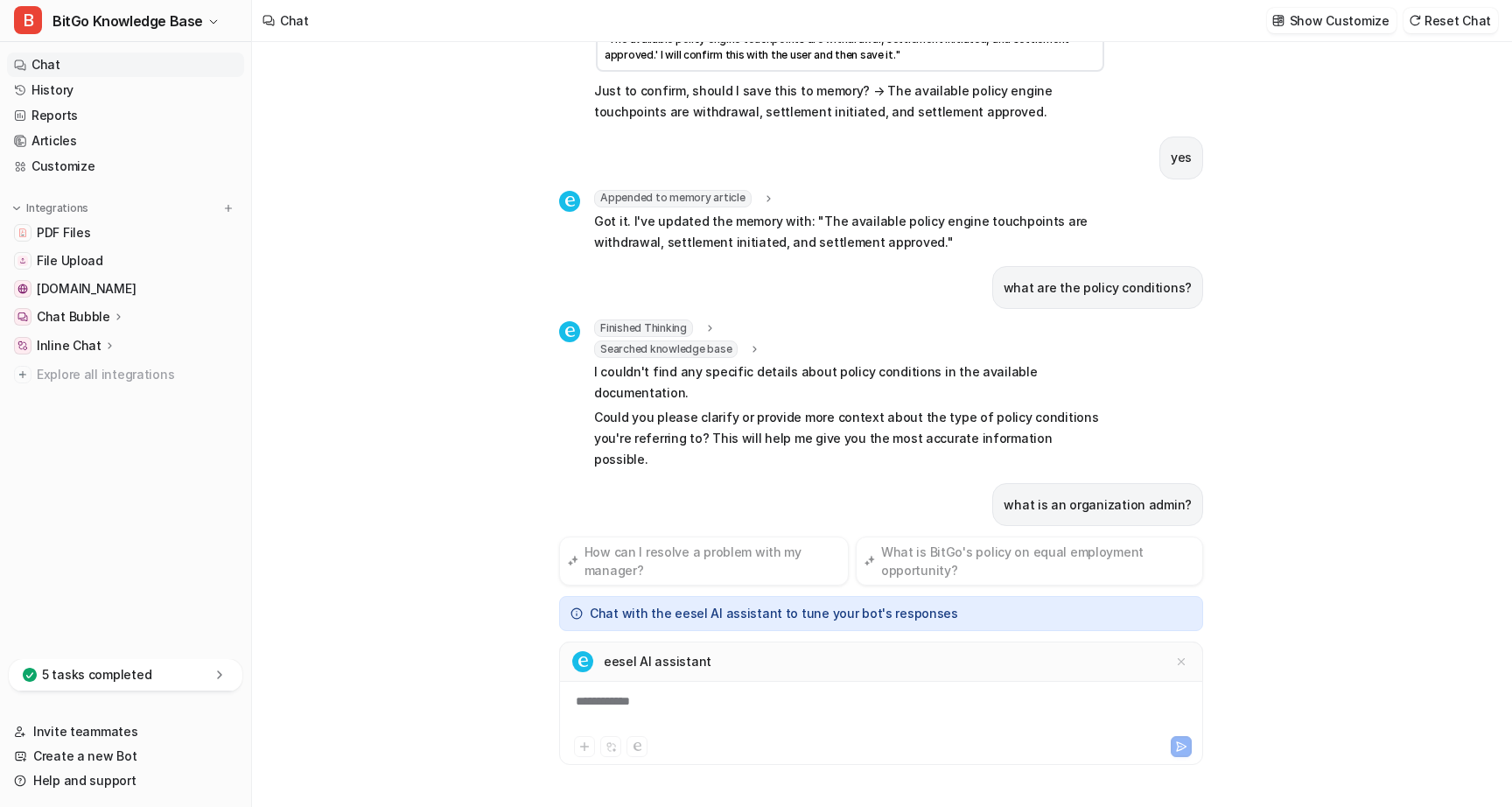
click at [1290, 324] on div "what are the available policy enginen touchpoints? B Searched knowledge base se…" at bounding box center [881, 424] width 1258 height 765
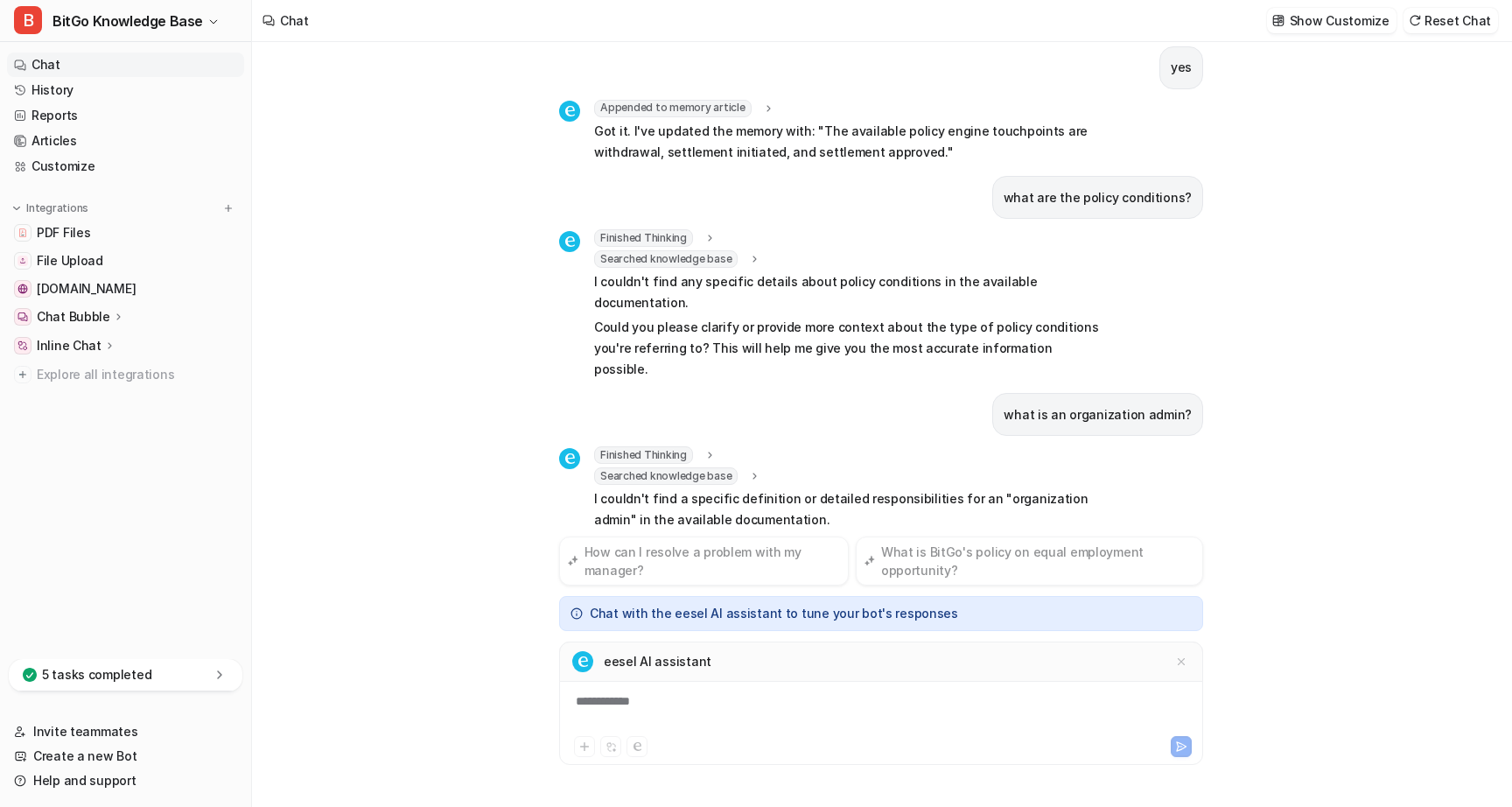
scroll to position [737, 0]
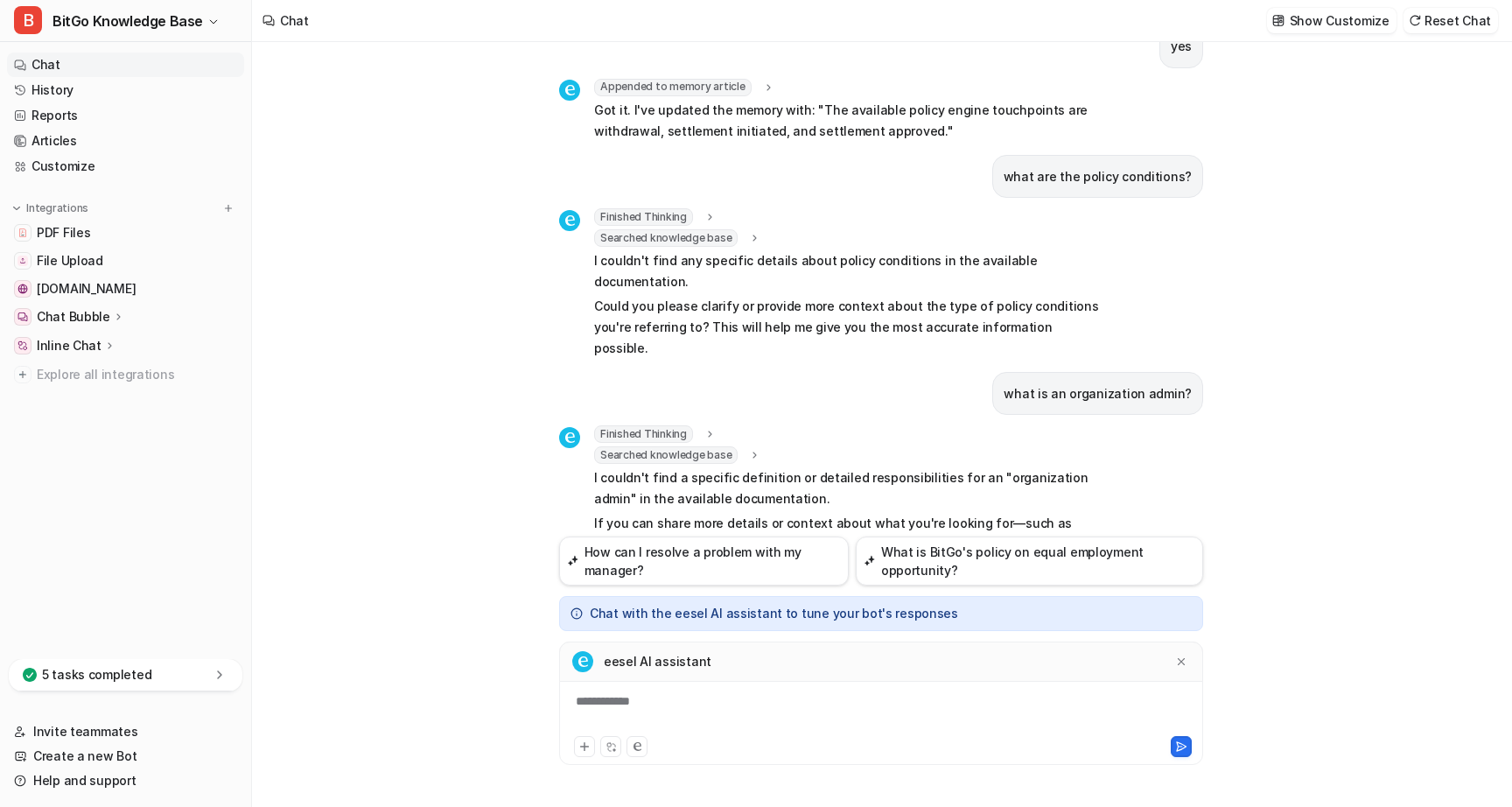
click at [474, 337] on div "what are the available policy enginen touchpoints? B Searched knowledge base se…" at bounding box center [881, 424] width 1258 height 765
click at [75, 242] on link "PDF Files" at bounding box center [125, 232] width 237 height 24
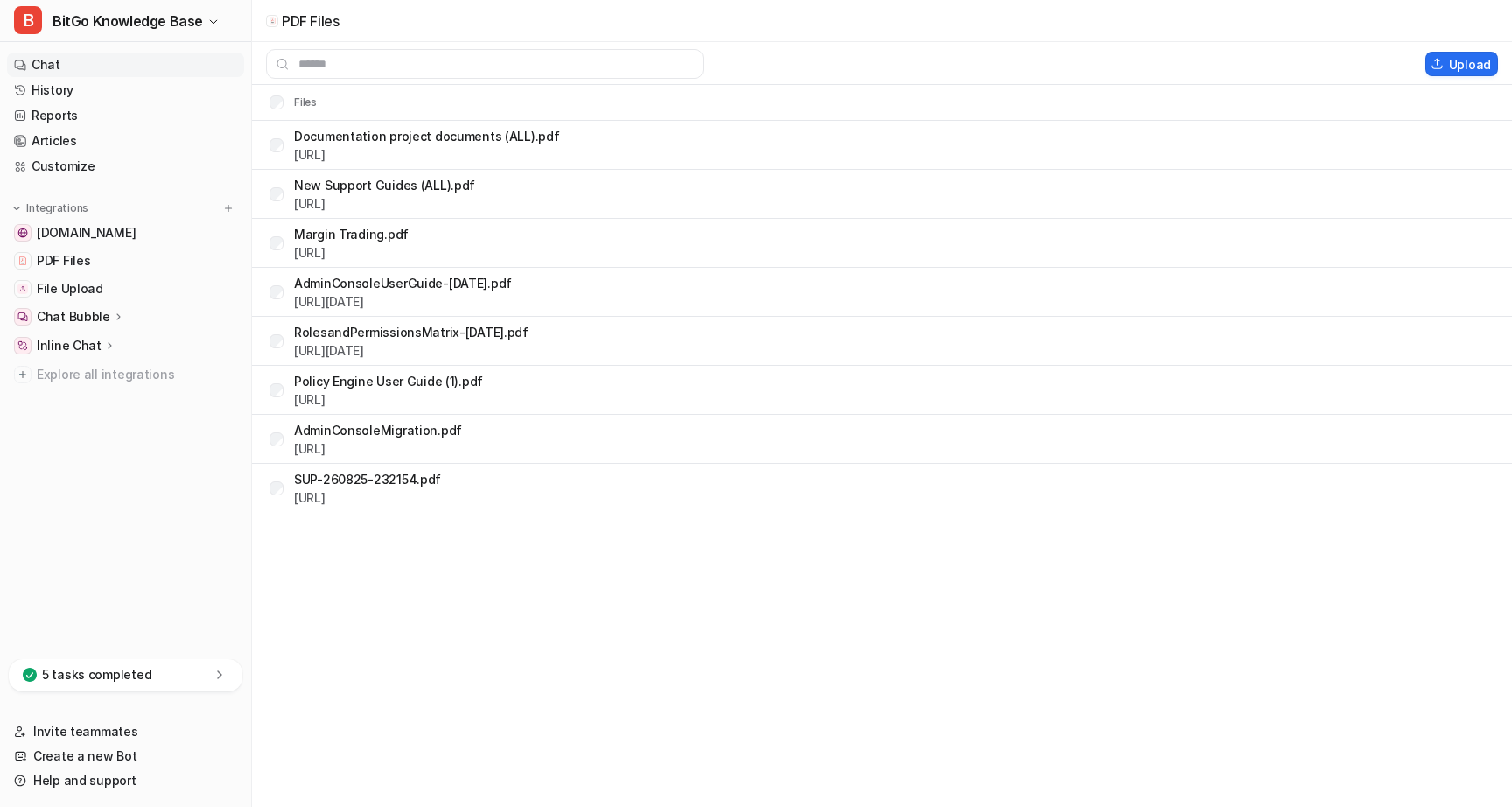
click at [61, 68] on link "Chat" at bounding box center [125, 65] width 237 height 24
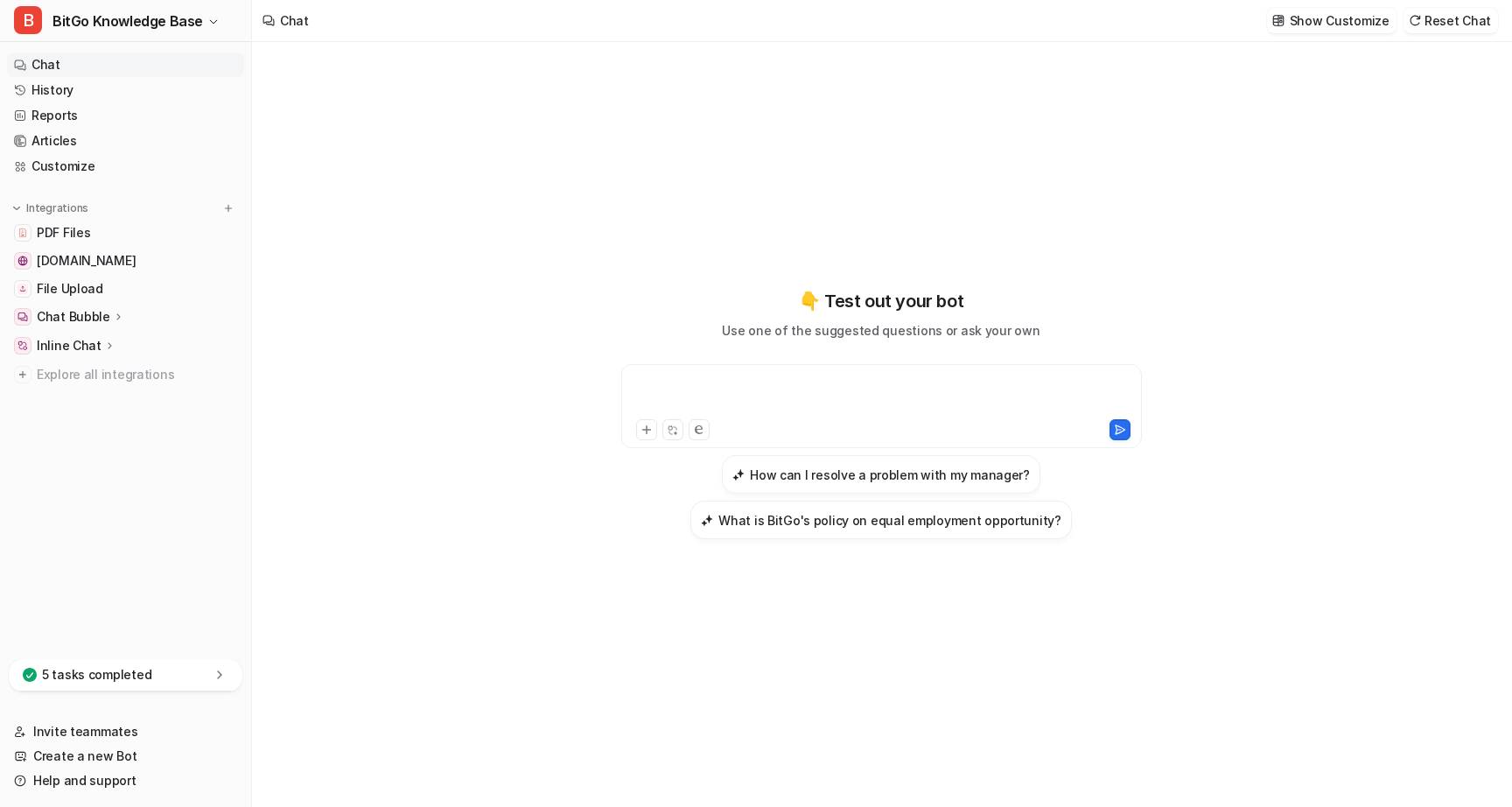
click at [694, 395] on div at bounding box center [881, 395] width 512 height 40
click at [111, 231] on link "PDF Files" at bounding box center [125, 232] width 237 height 24
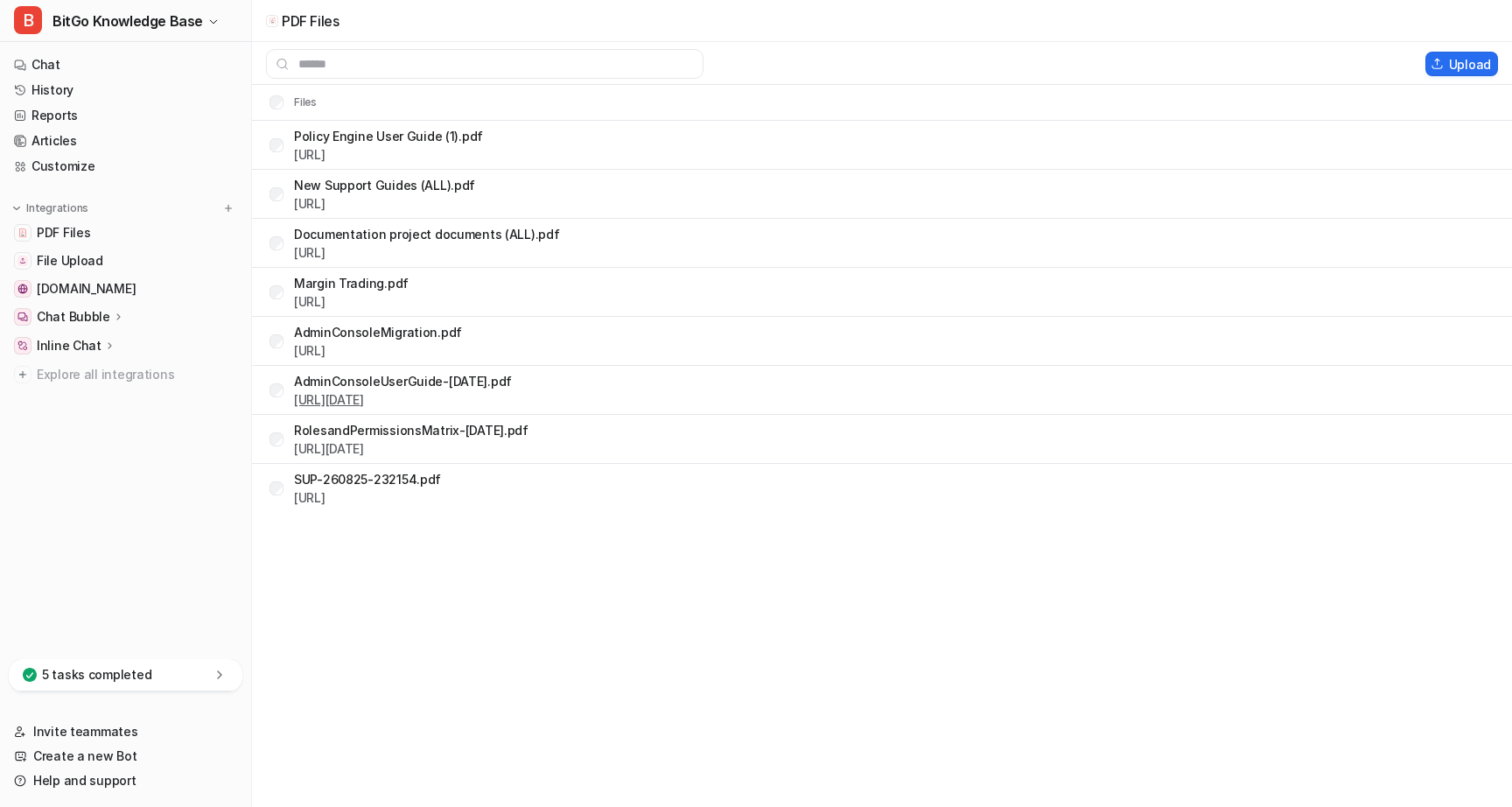
click at [364, 404] on link "[URL][DATE]" at bounding box center [328, 400] width 70 height 15
click at [82, 65] on link "Chat" at bounding box center [125, 65] width 237 height 24
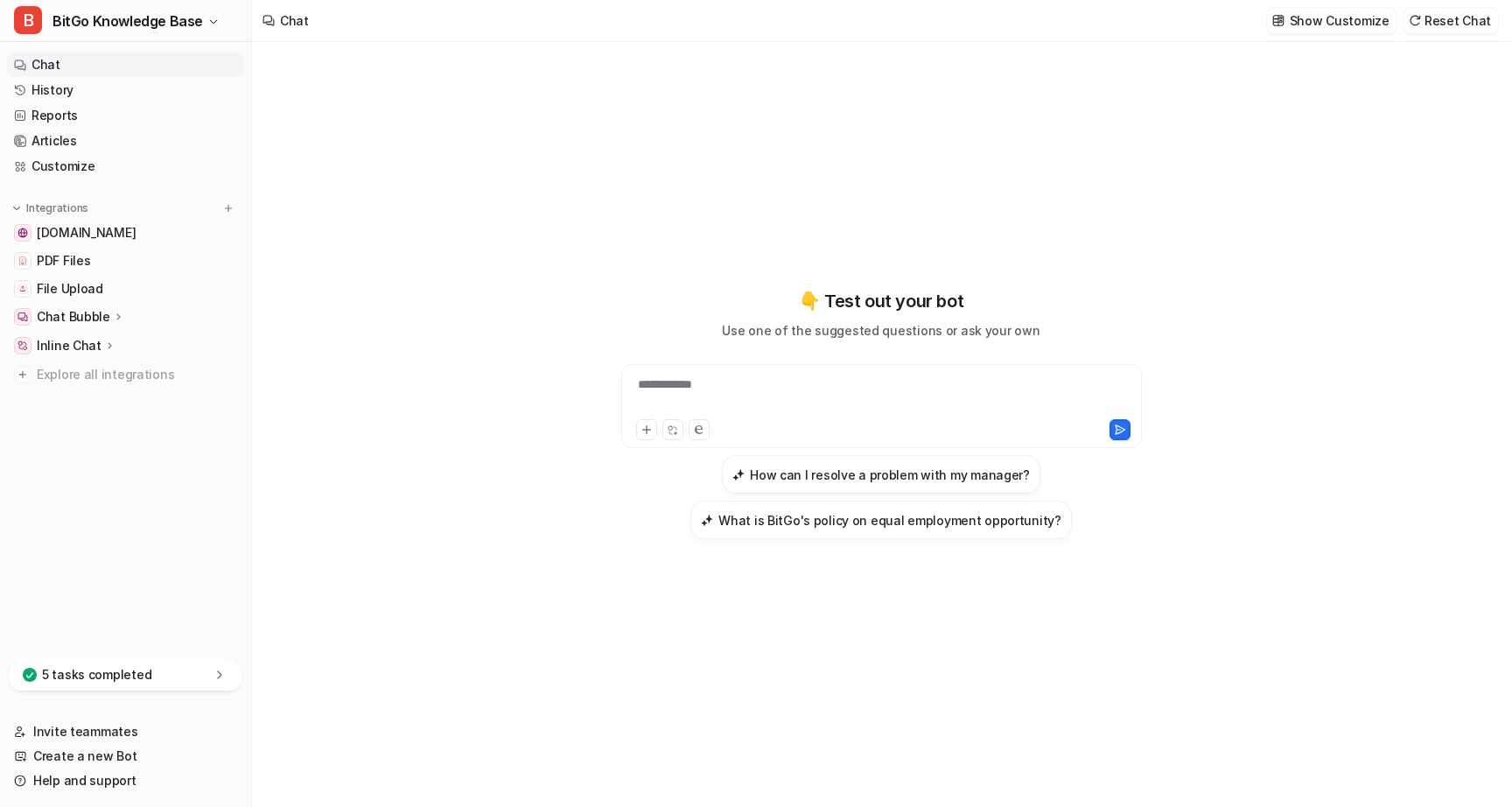
click at [713, 380] on div "**********" at bounding box center [881, 395] width 512 height 40
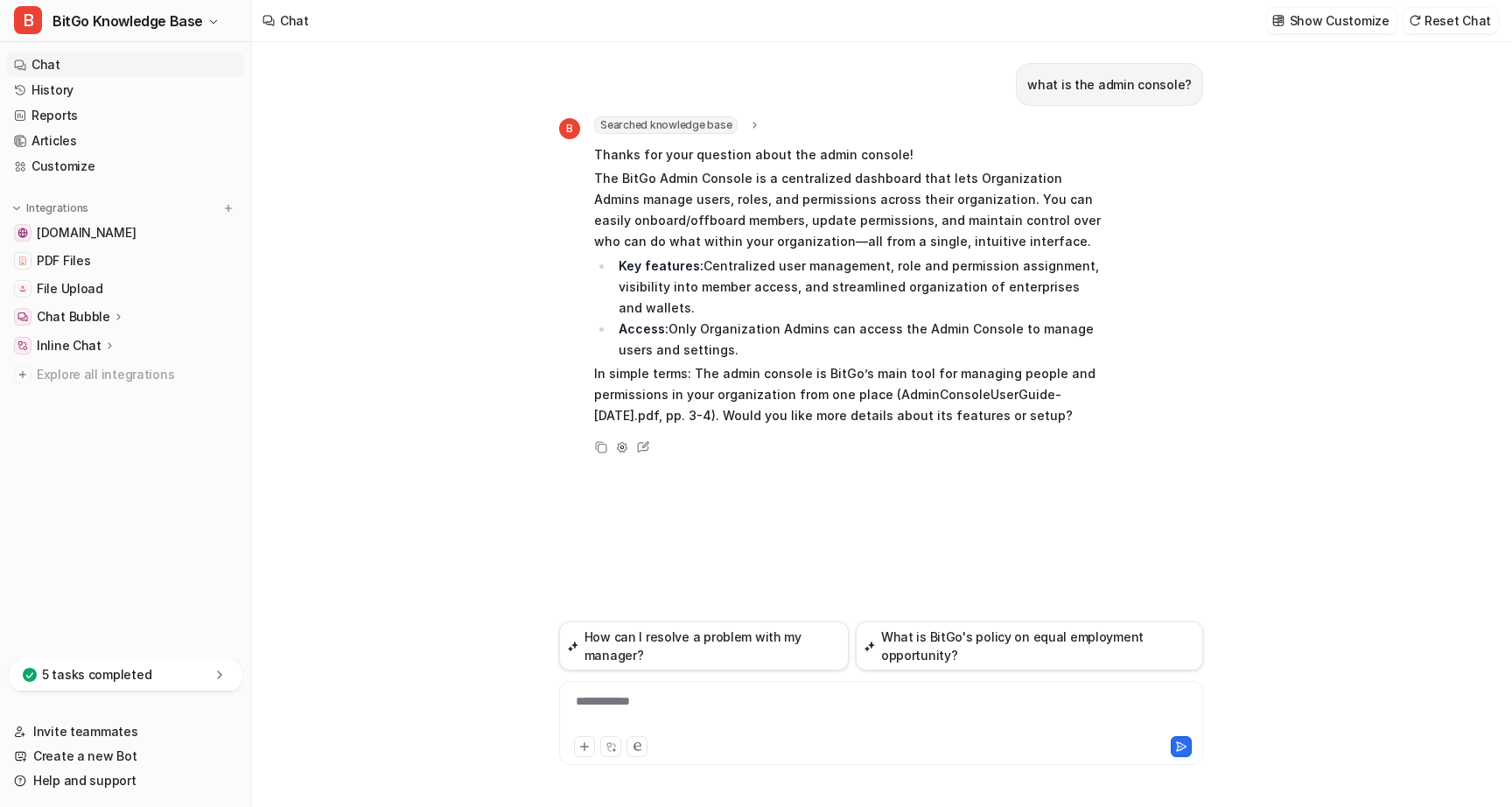
click at [661, 693] on div "**********" at bounding box center [882, 712] width 636 height 40
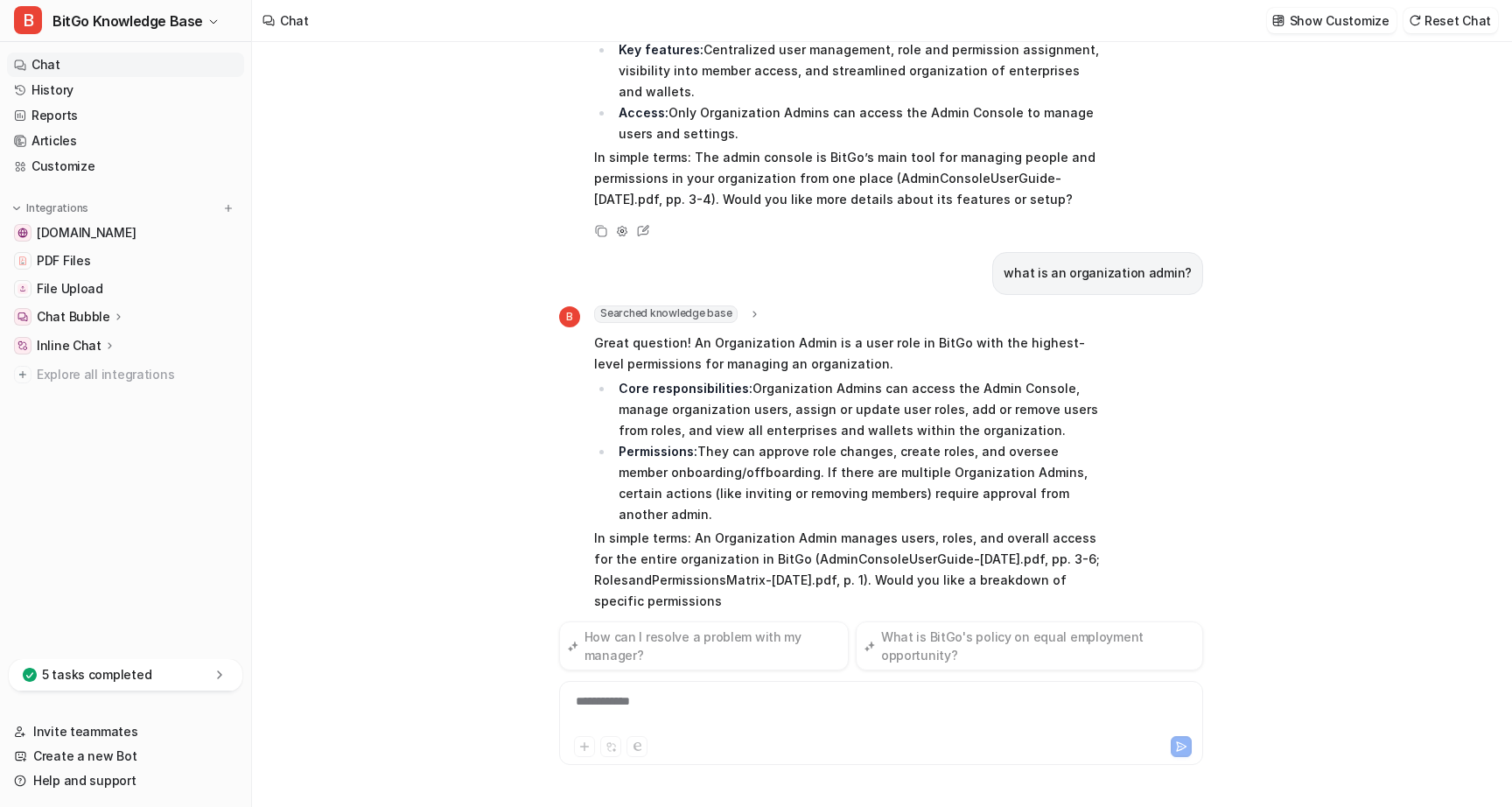
scroll to position [237, 0]
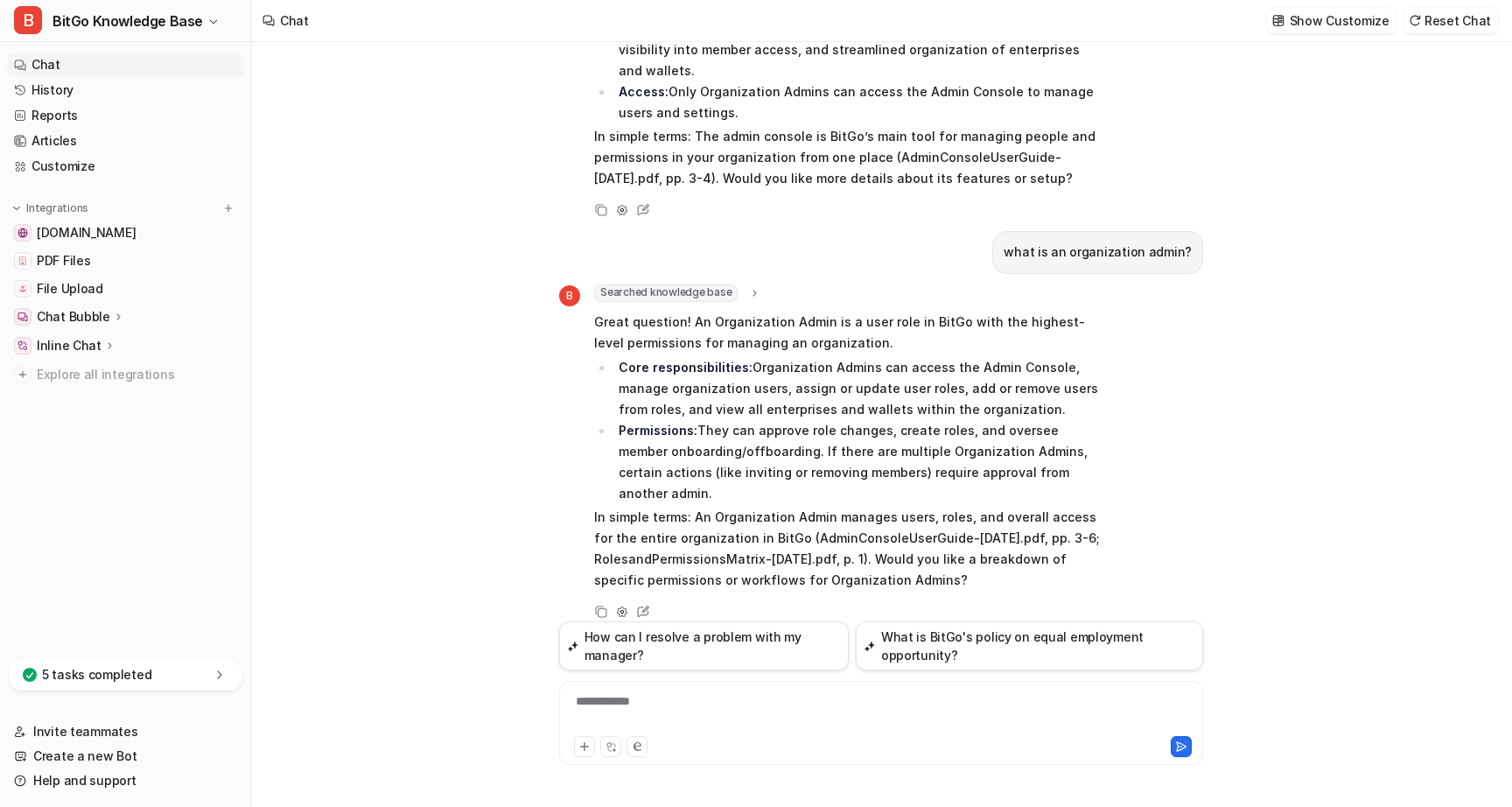
click at [624, 703] on div "**********" at bounding box center [882, 712] width 636 height 40
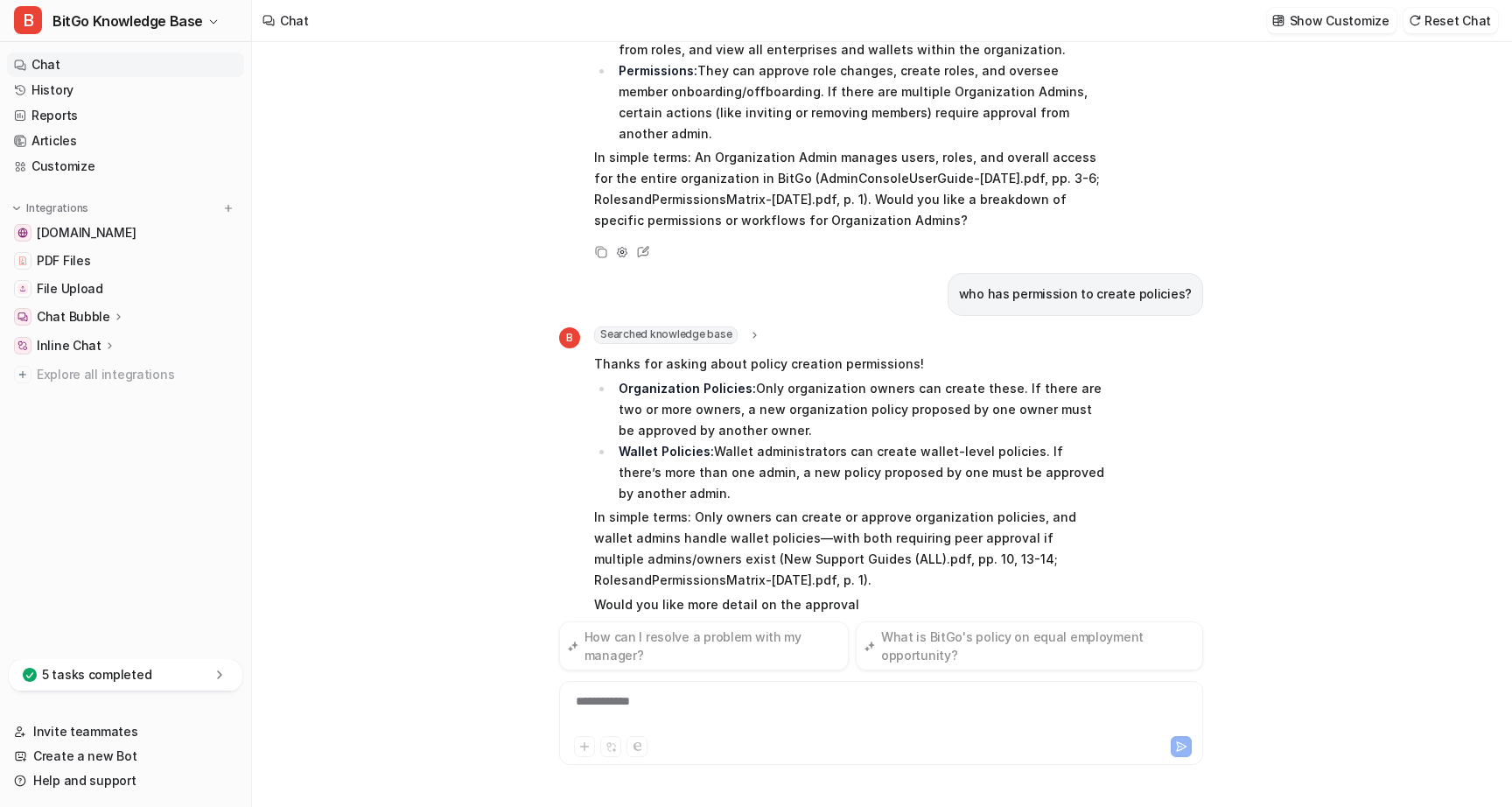
scroll to position [622, 0]
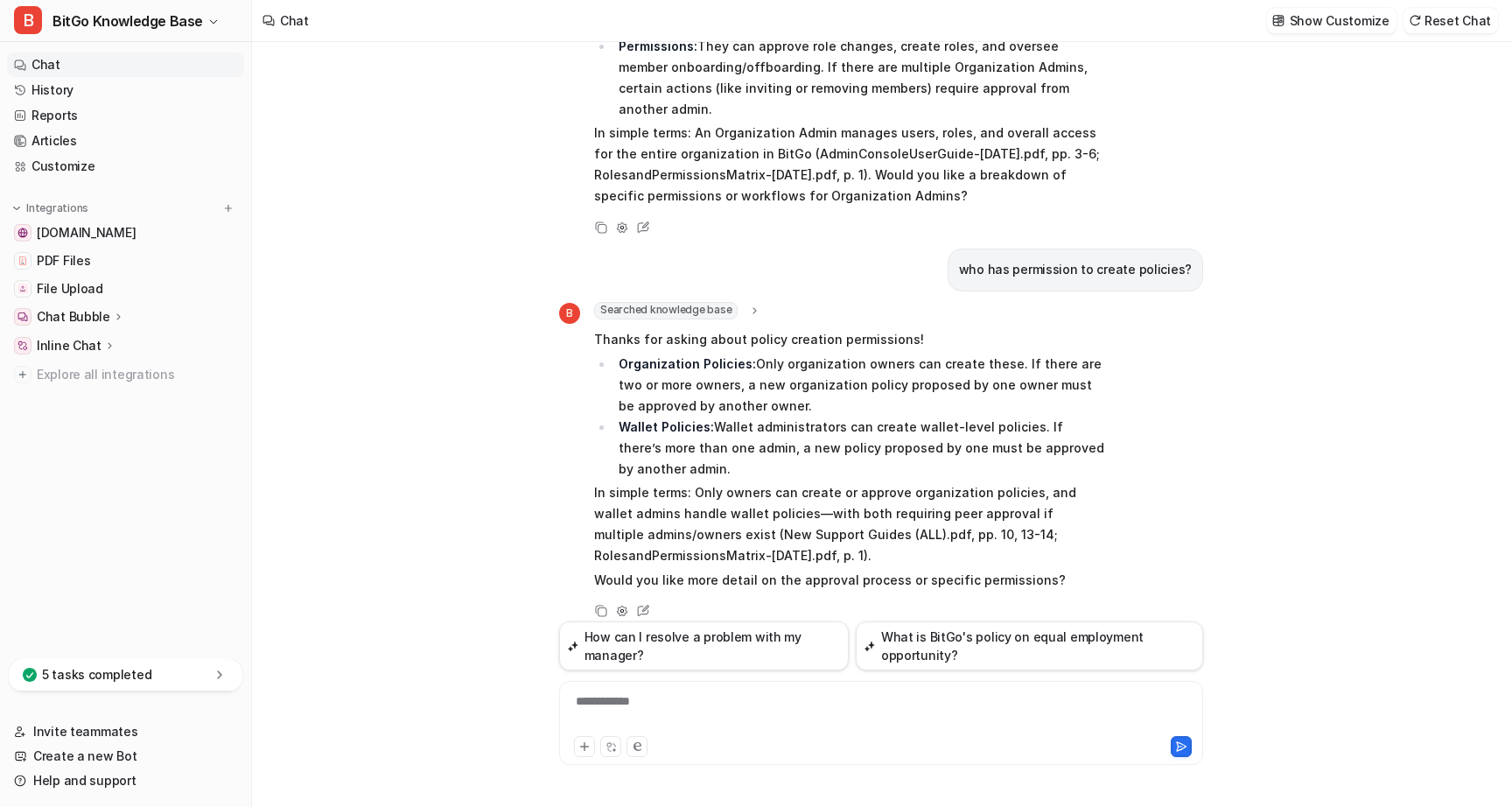
click at [901, 364] on li "Organization Policies: Only organization owners can create these. If there are …" at bounding box center [860, 386] width 493 height 63
click at [857, 354] on li "Organization Policies: Only organization owners can create these. If there are …" at bounding box center [860, 386] width 493 height 63
click at [790, 354] on li "Organization Policies: Only organization owners can create these. If there are …" at bounding box center [860, 386] width 493 height 63
click at [670, 708] on div "**********" at bounding box center [882, 712] width 636 height 40
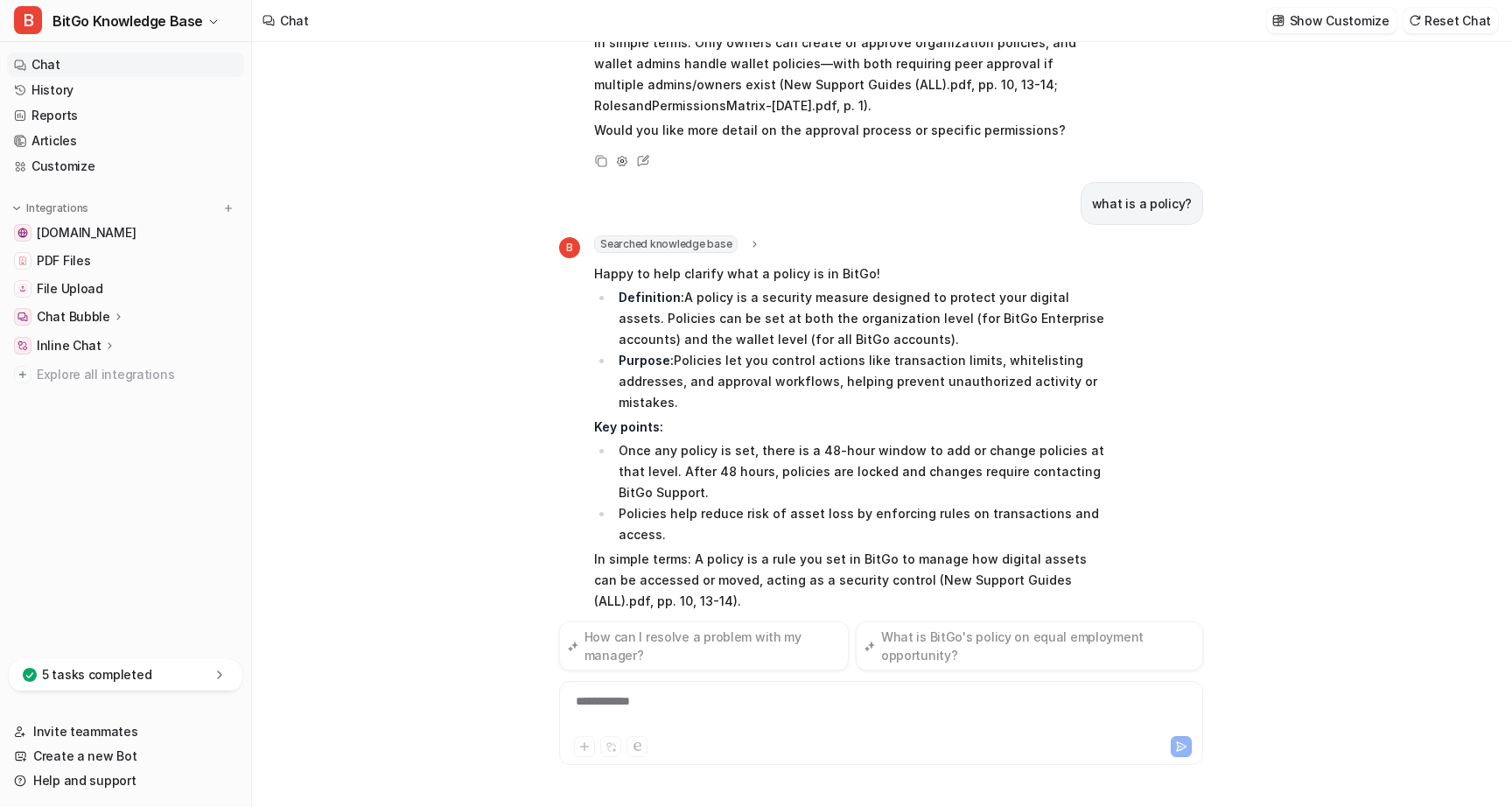
scroll to position [1117, 0]
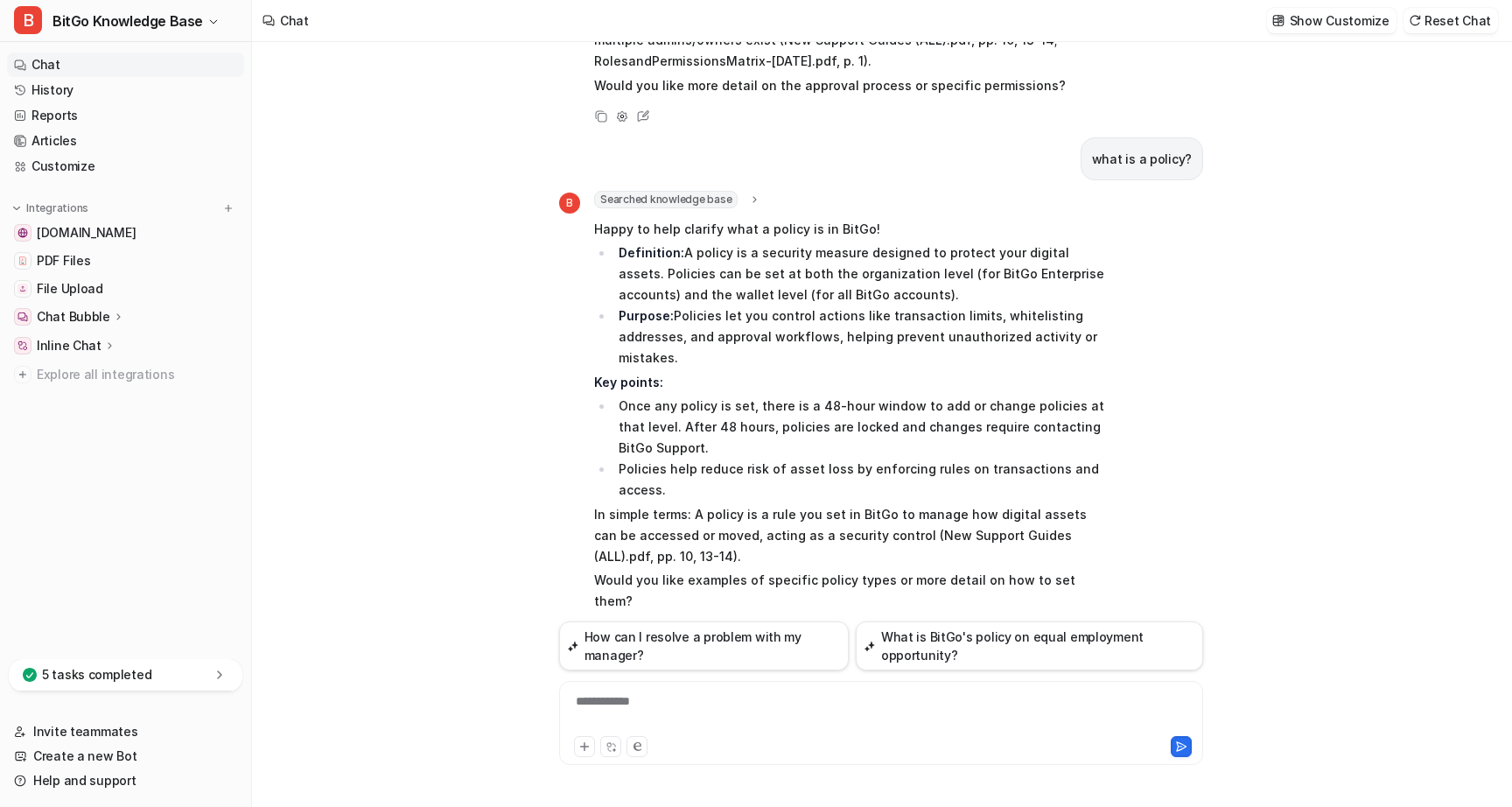
click at [829, 570] on p "Would you like examples of specific policy types or more detail on how to set t…" at bounding box center [850, 590] width 512 height 42
click at [86, 262] on span "PDF Files" at bounding box center [63, 260] width 53 height 18
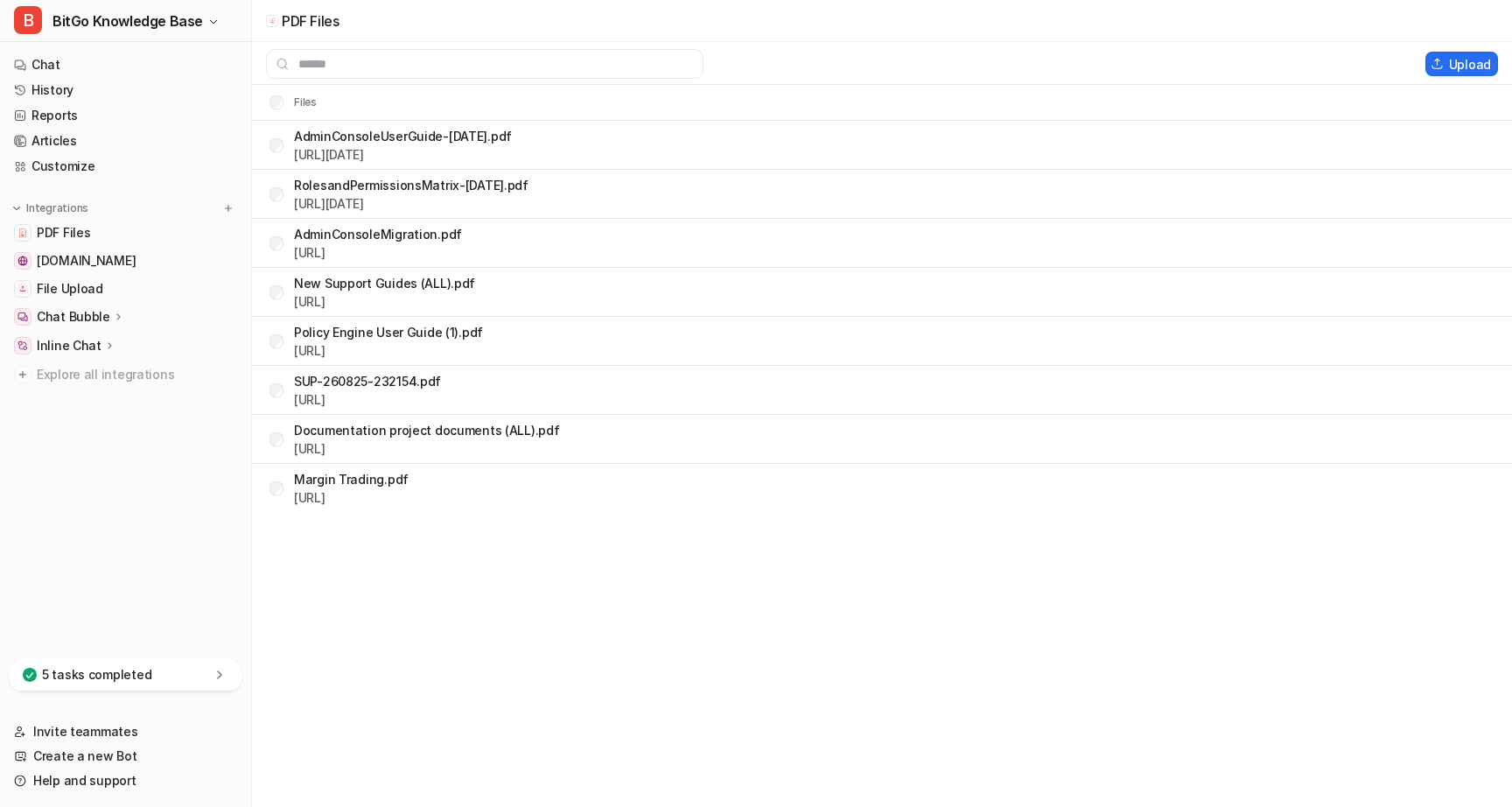
click at [335, 283] on p "New Support Guides (ALL).pdf" at bounding box center [384, 284] width 181 height 19
click at [325, 401] on link "[URL]" at bounding box center [309, 400] width 32 height 15
click at [478, 649] on div "PDF Files Upload Files AdminConsoleUserGuide-[DATE].pdf [URL][DATE] RolesandPer…" at bounding box center [756, 404] width 1512 height 807
click at [63, 66] on link "Chat" at bounding box center [125, 65] width 237 height 24
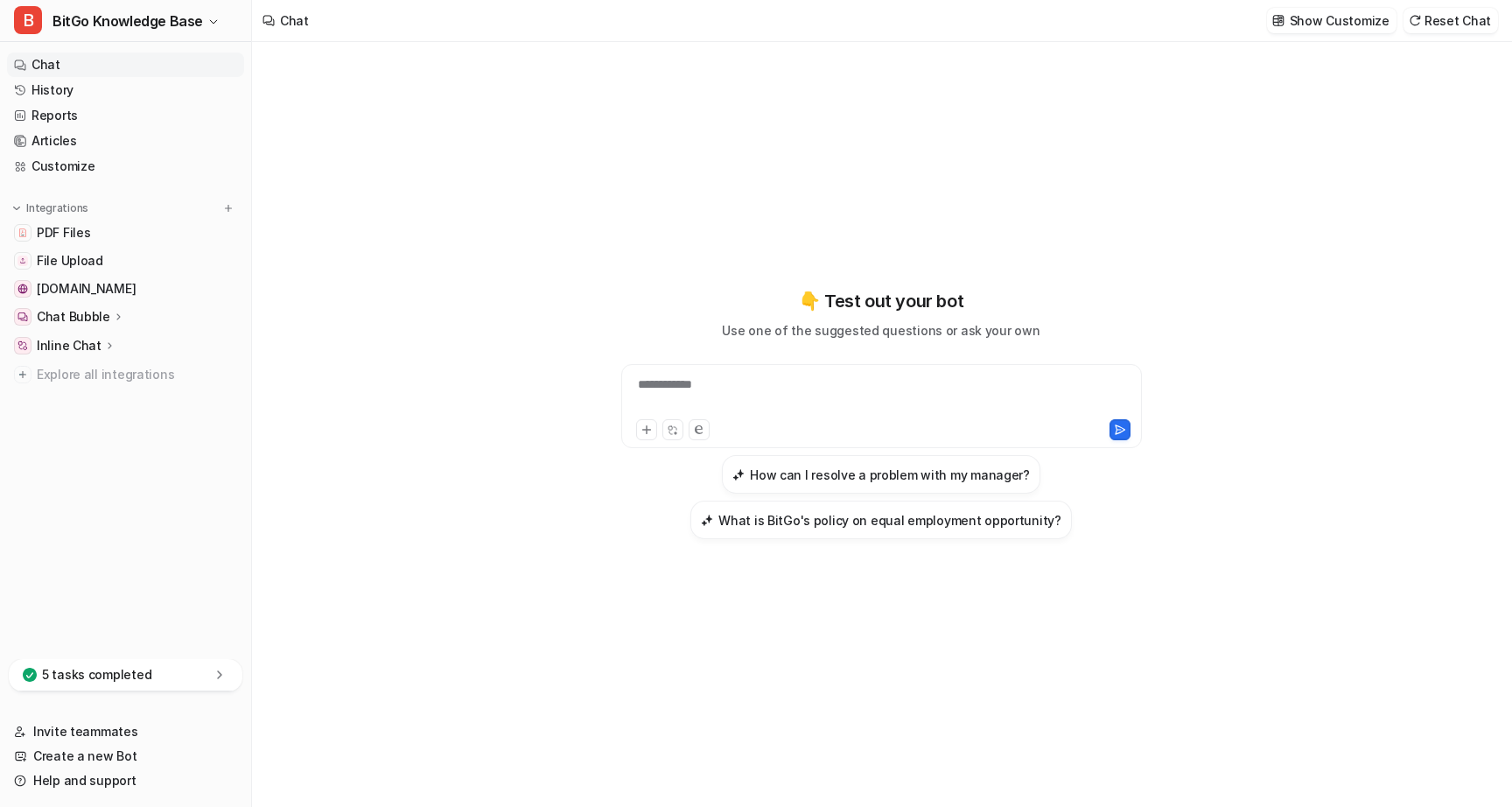
click at [668, 391] on div "**********" at bounding box center [881, 395] width 512 height 40
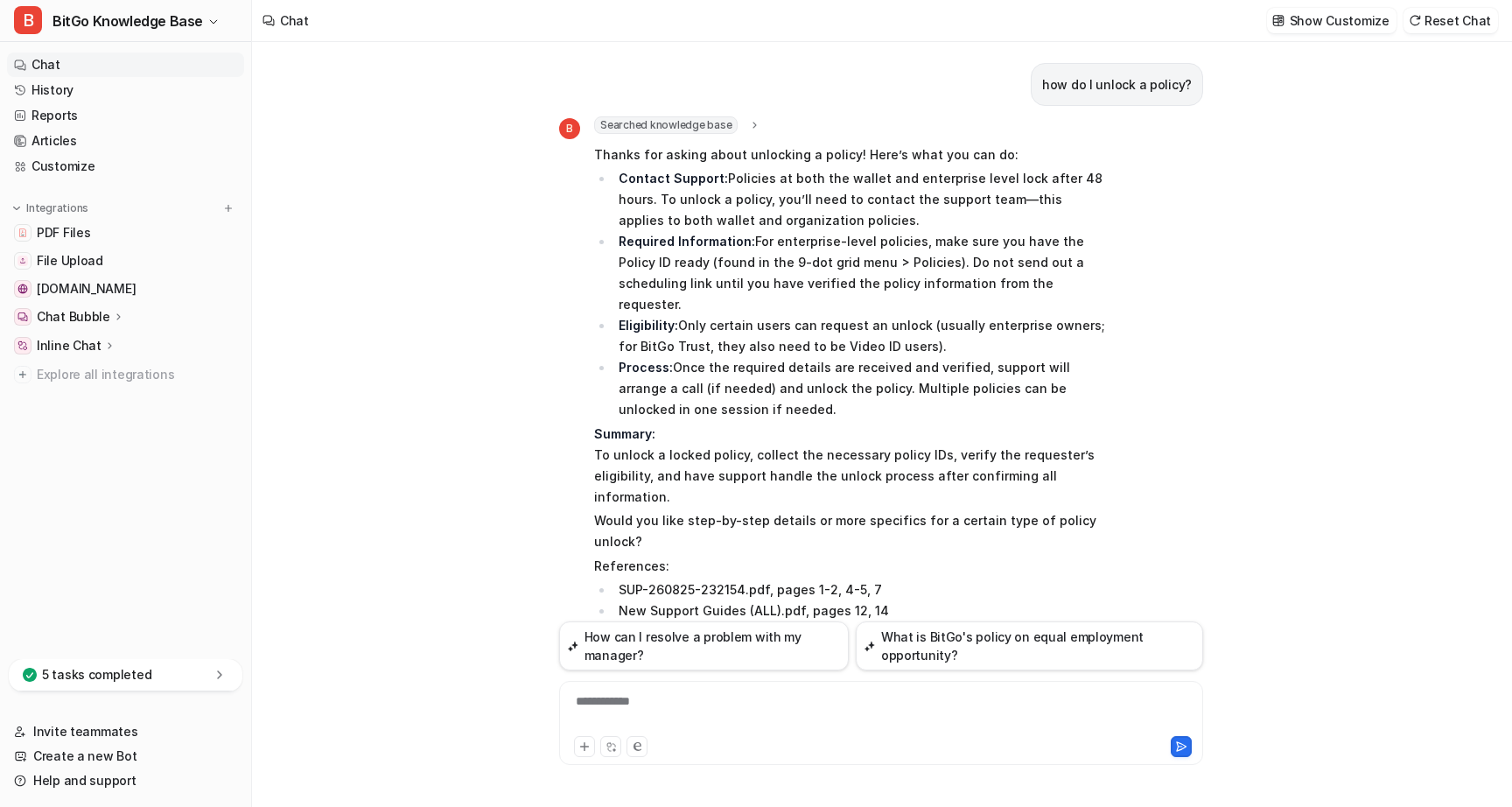
scroll to position [7, 0]
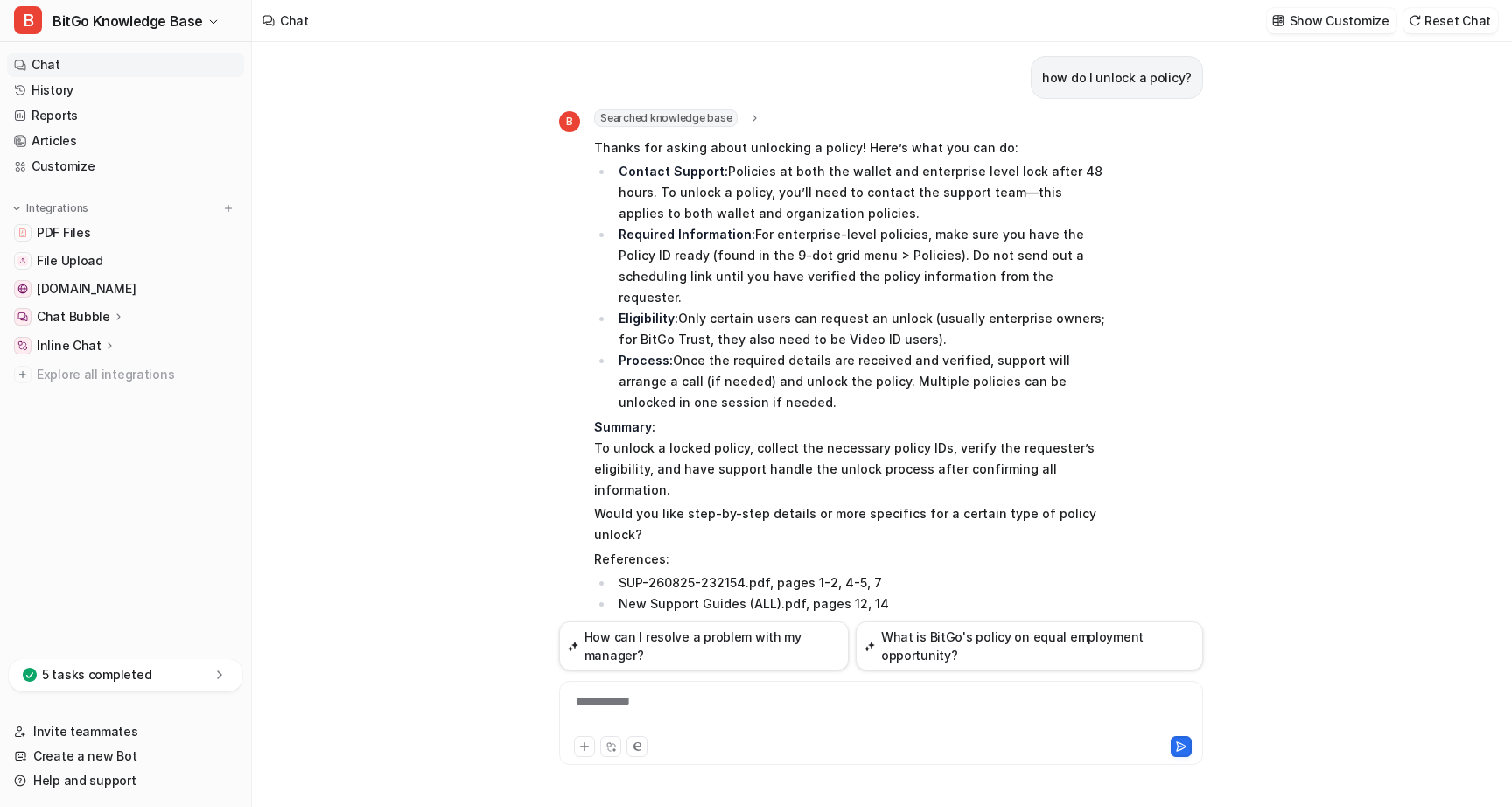
click at [740, 309] on li "Eligibility: Only certain users can request an unlock (usually enterprise owner…" at bounding box center [860, 329] width 493 height 42
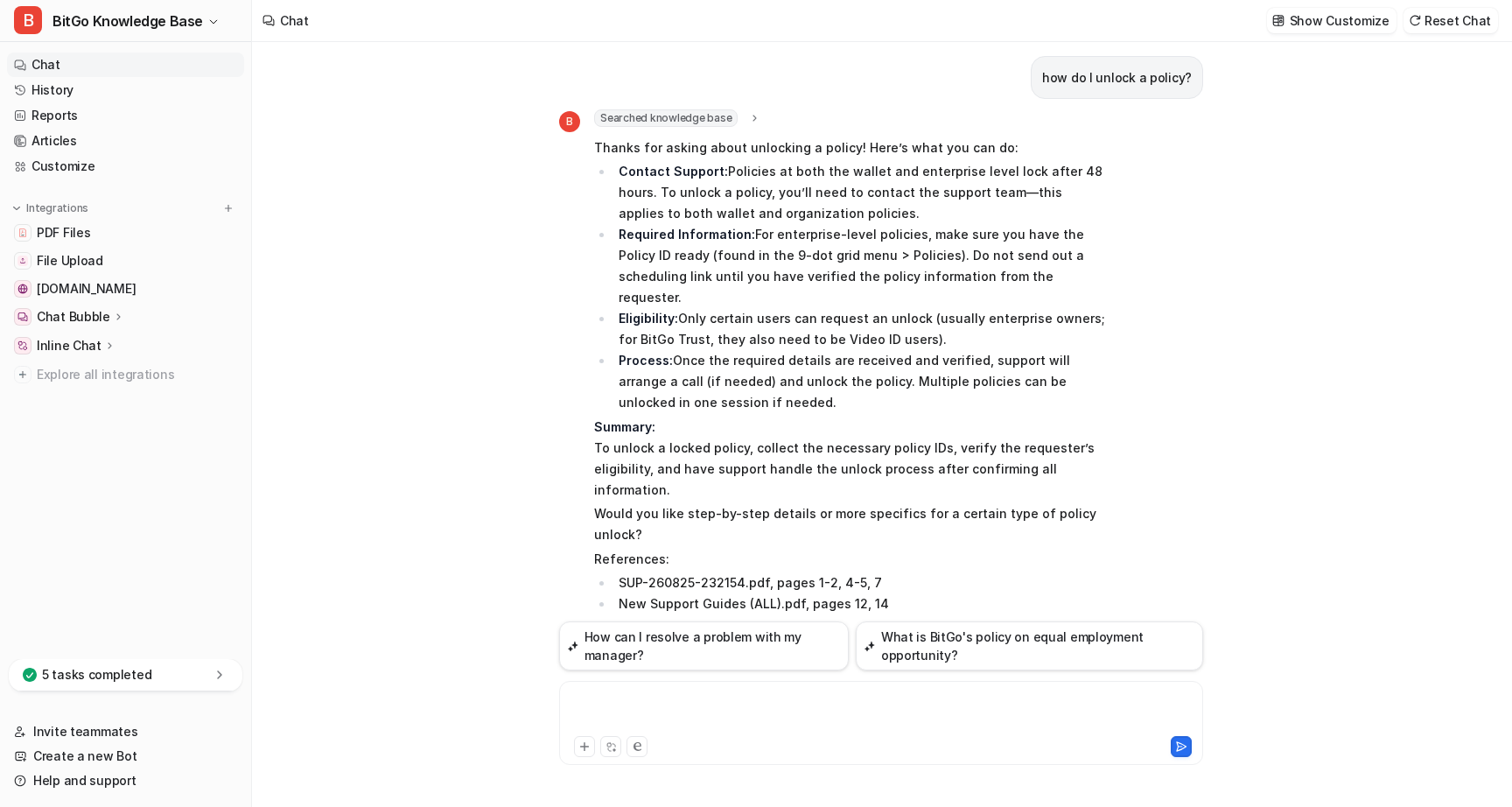
click at [690, 698] on div at bounding box center [882, 712] width 636 height 40
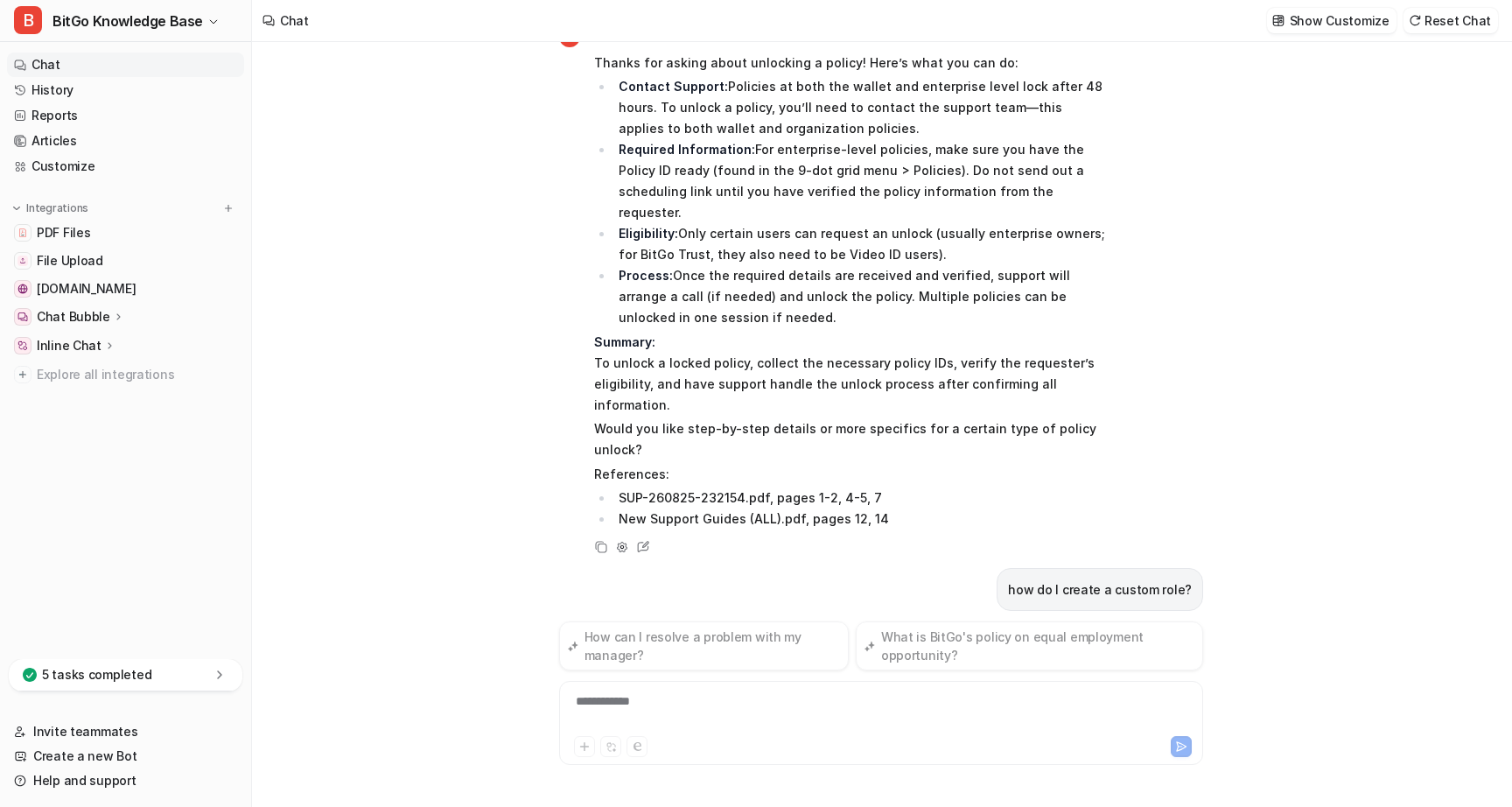
scroll to position [121, 0]
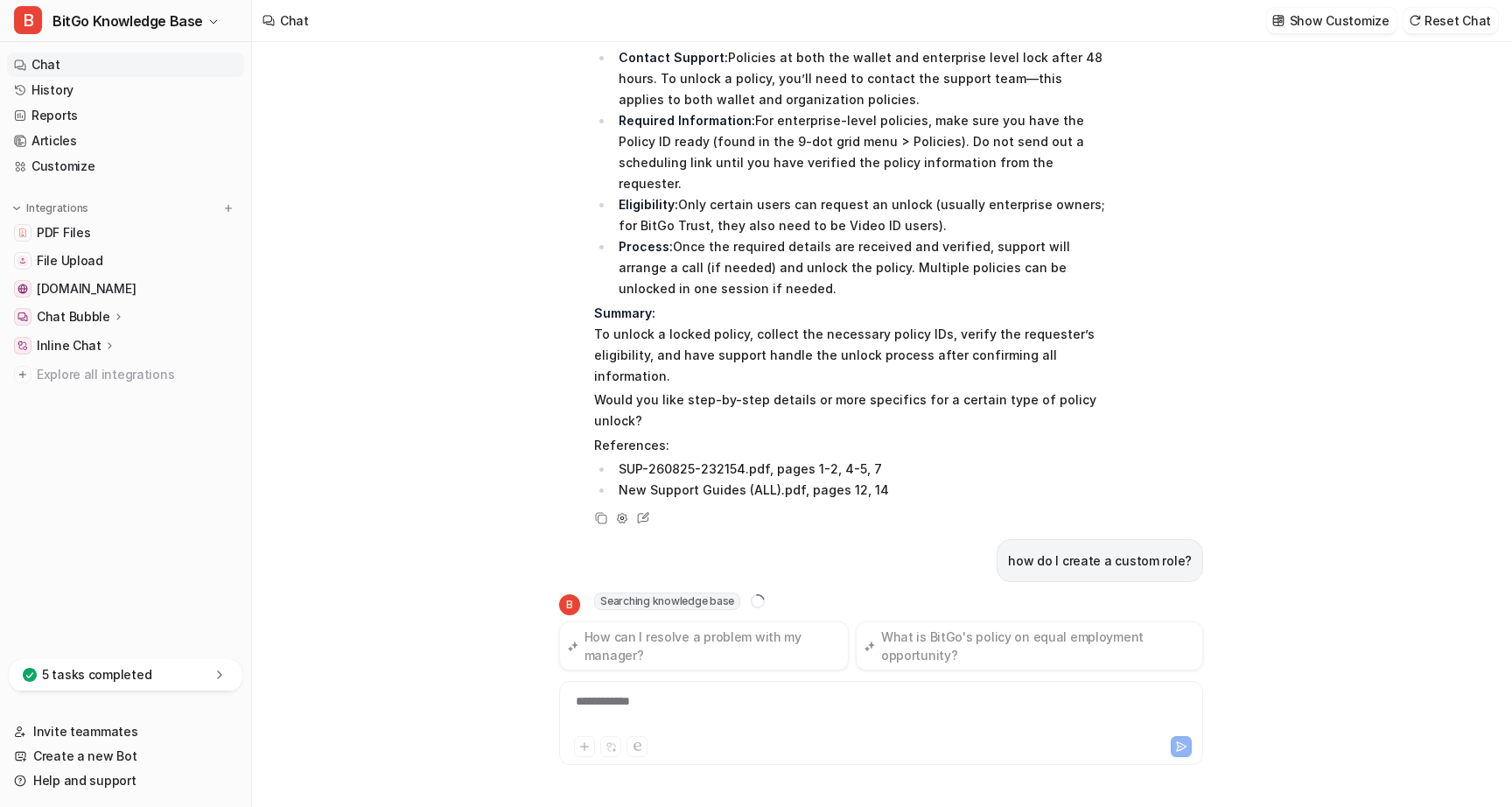
click at [804, 194] on li "Eligibility: Only certain users can request an unlock (usually enterprise owner…" at bounding box center [860, 215] width 493 height 42
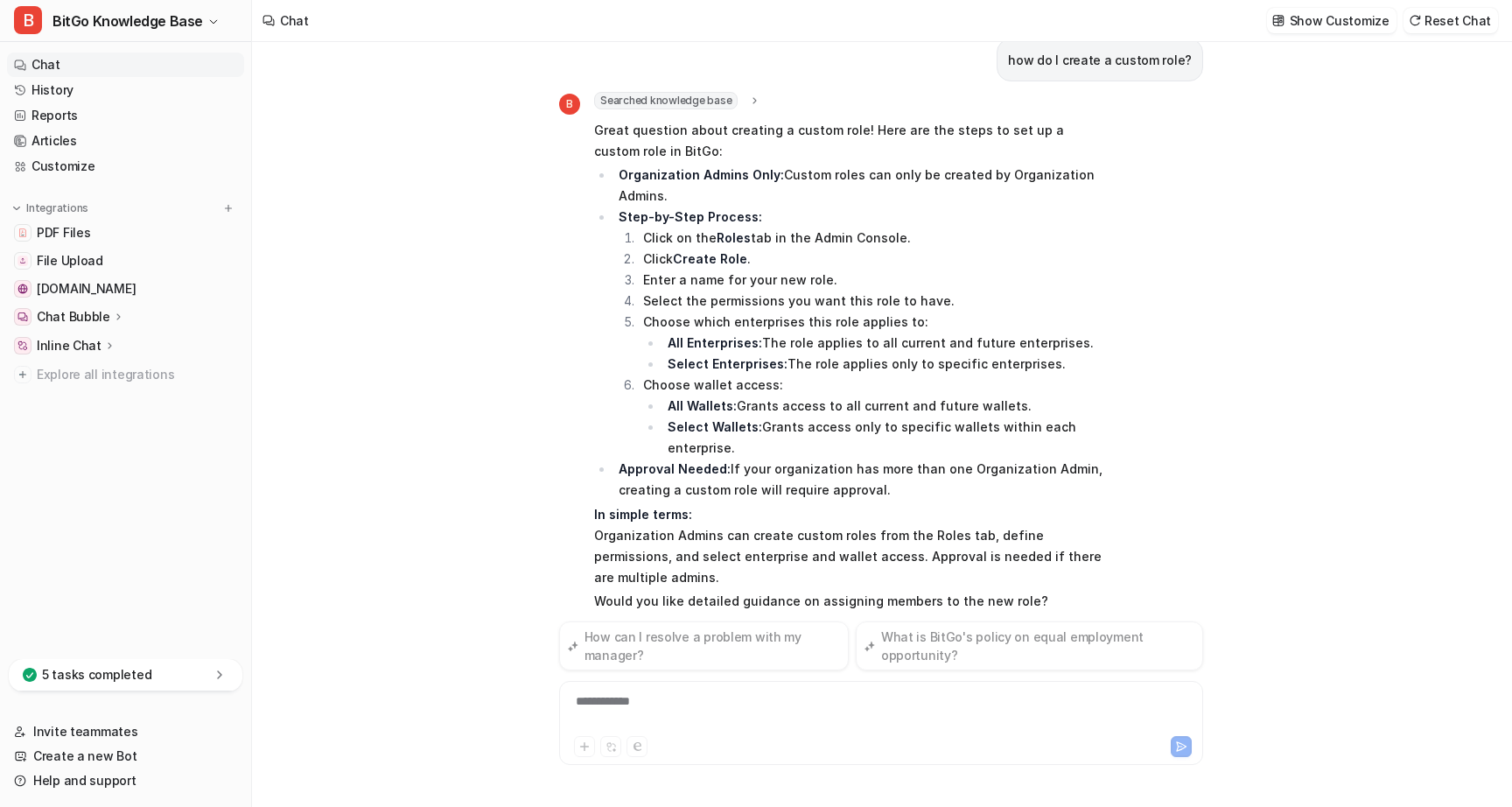
scroll to position [668, 0]
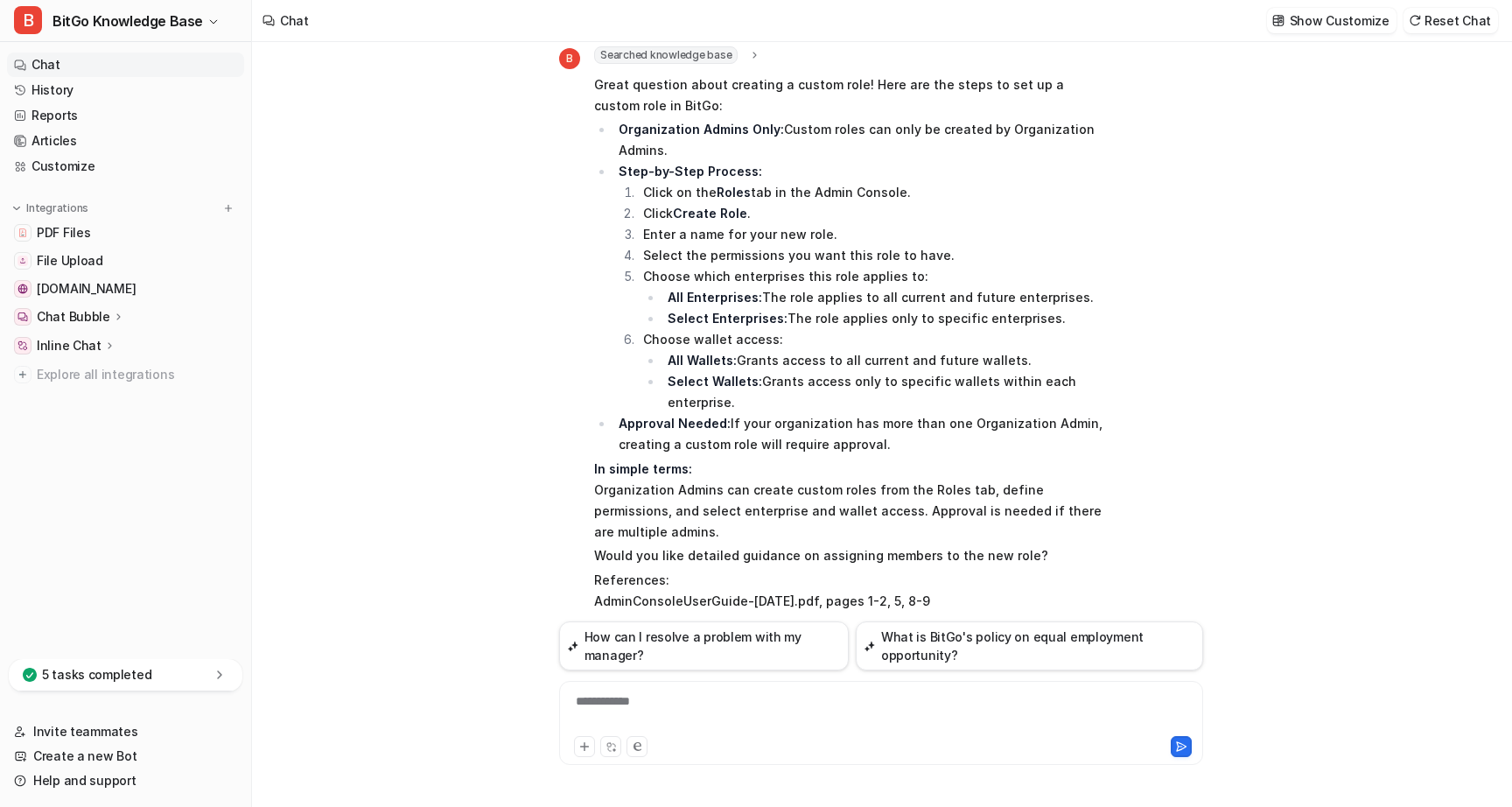
click at [454, 281] on div "how do I unlock a policy? B Searched knowledge base search_queries : [ "unlock …" at bounding box center [881, 424] width 1258 height 765
click at [454, 272] on div "how do I unlock a policy? B Searched knowledge base search_queries : [ "unlock …" at bounding box center [881, 424] width 1258 height 765
click at [862, 351] on li "All Wallets: Grants access to all current and future wallets." at bounding box center [885, 361] width 444 height 21
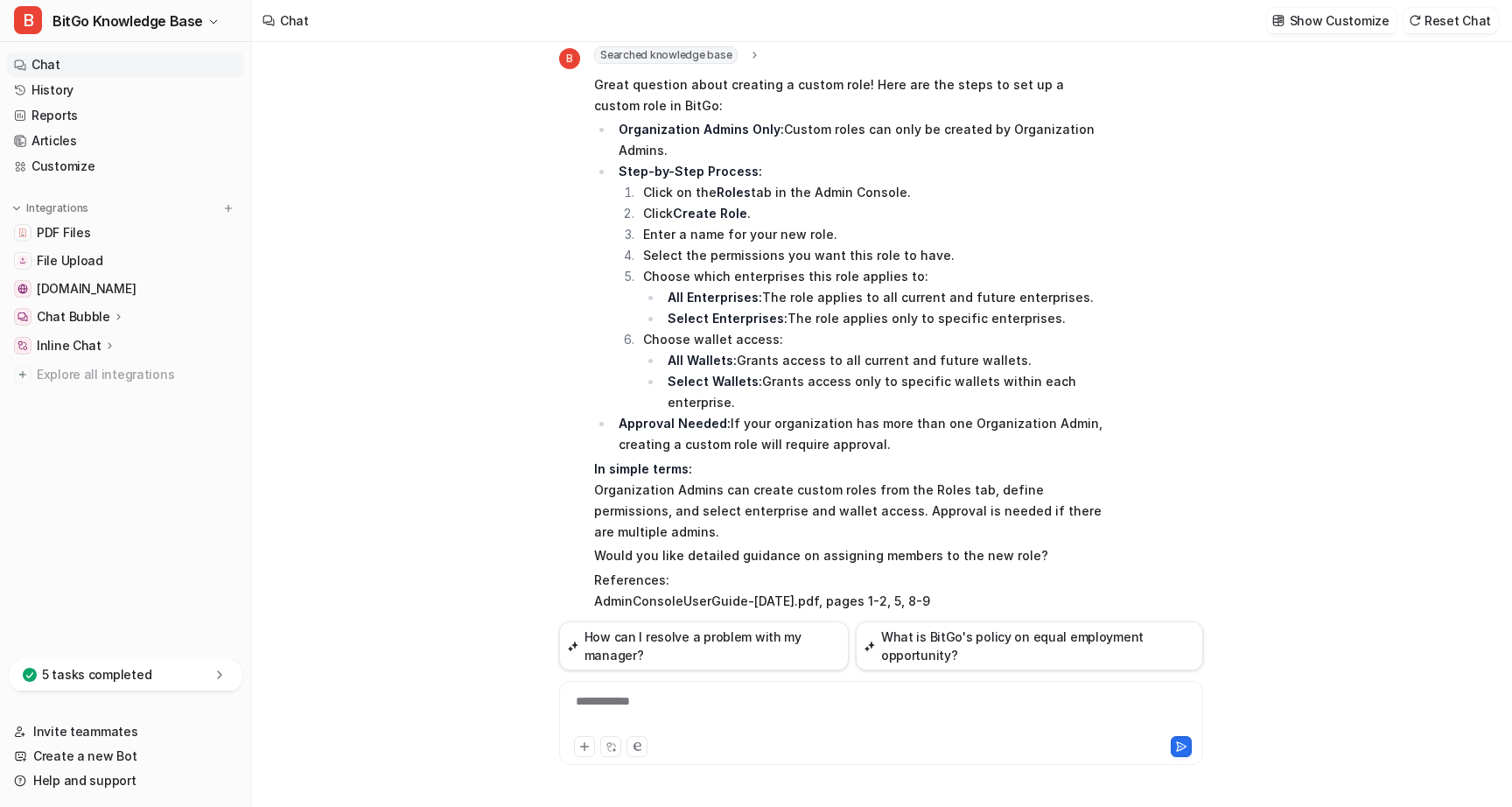
click at [632, 702] on div "**********" at bounding box center [882, 712] width 636 height 40
click at [86, 314] on p "Chat Bubble" at bounding box center [73, 317] width 73 height 18
click at [630, 708] on div "**********" at bounding box center [882, 712] width 636 height 40
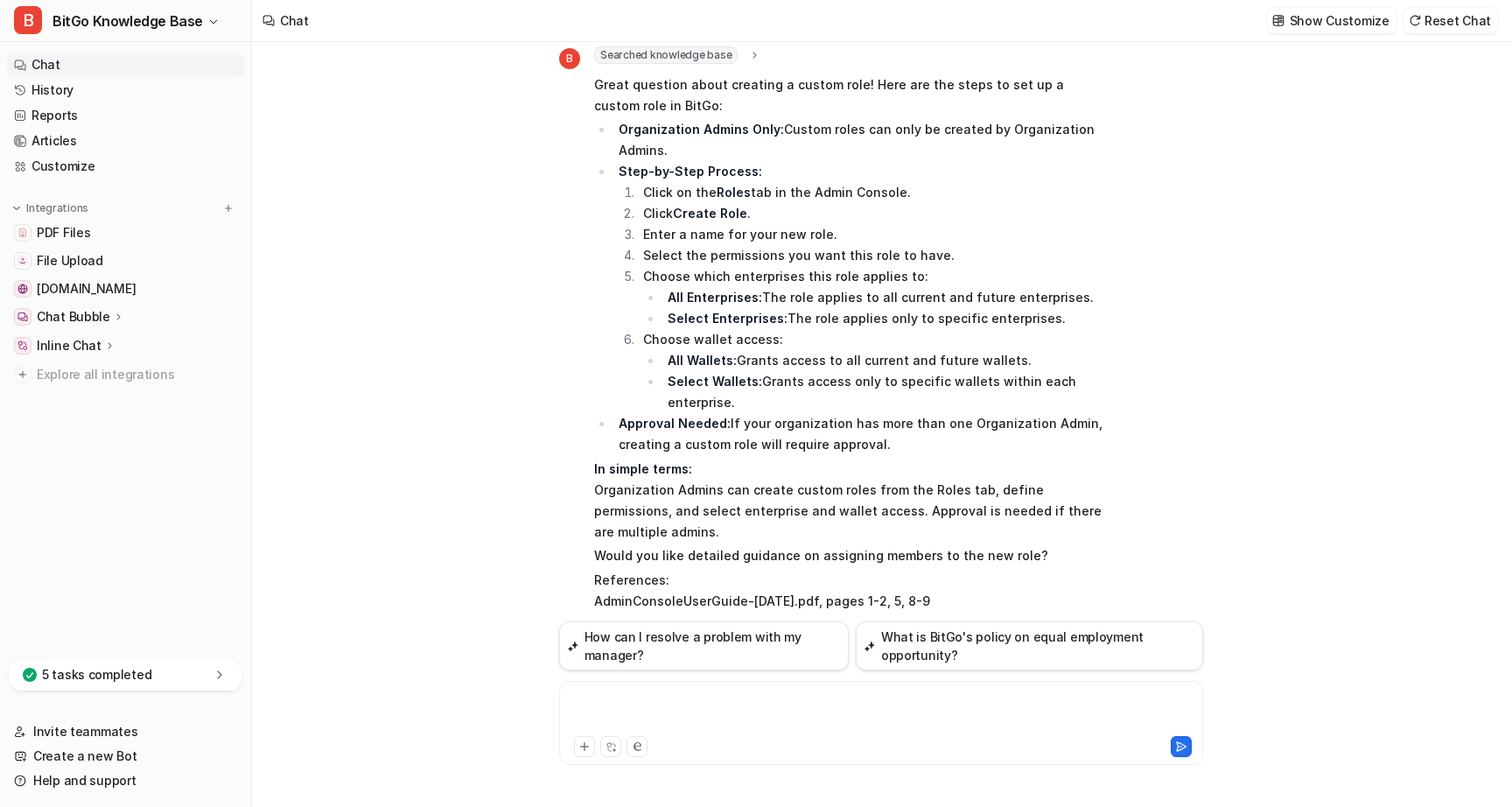
click at [712, 546] on p "Would you like detailed guidance on assigning members to the new role?" at bounding box center [850, 556] width 512 height 21
click at [85, 245] on ul "PDF Files File Upload [DOMAIN_NAME] Chat Bubble Overview Configuration Code sni…" at bounding box center [125, 303] width 237 height 166
click at [88, 232] on span "PDF Files" at bounding box center [63, 232] width 53 height 18
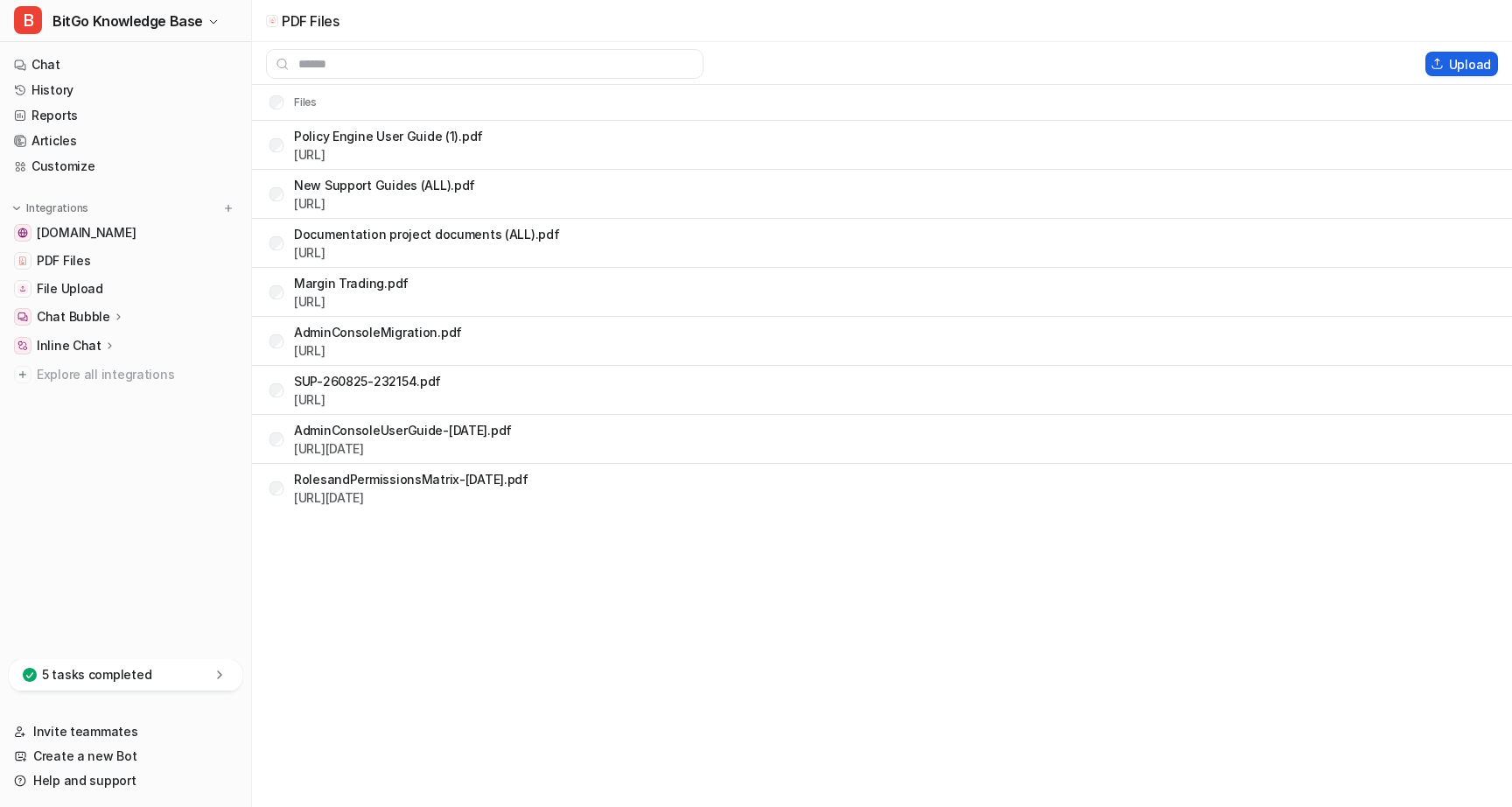
click at [1482, 60] on button "Upload" at bounding box center [1462, 64] width 72 height 24
click at [467, 648] on div "PDF Files Upload Files Policy Engine User Guide (1).pdf [URL] New Support Guide…" at bounding box center [756, 404] width 1512 height 807
click at [92, 66] on link "Chat" at bounding box center [125, 65] width 237 height 24
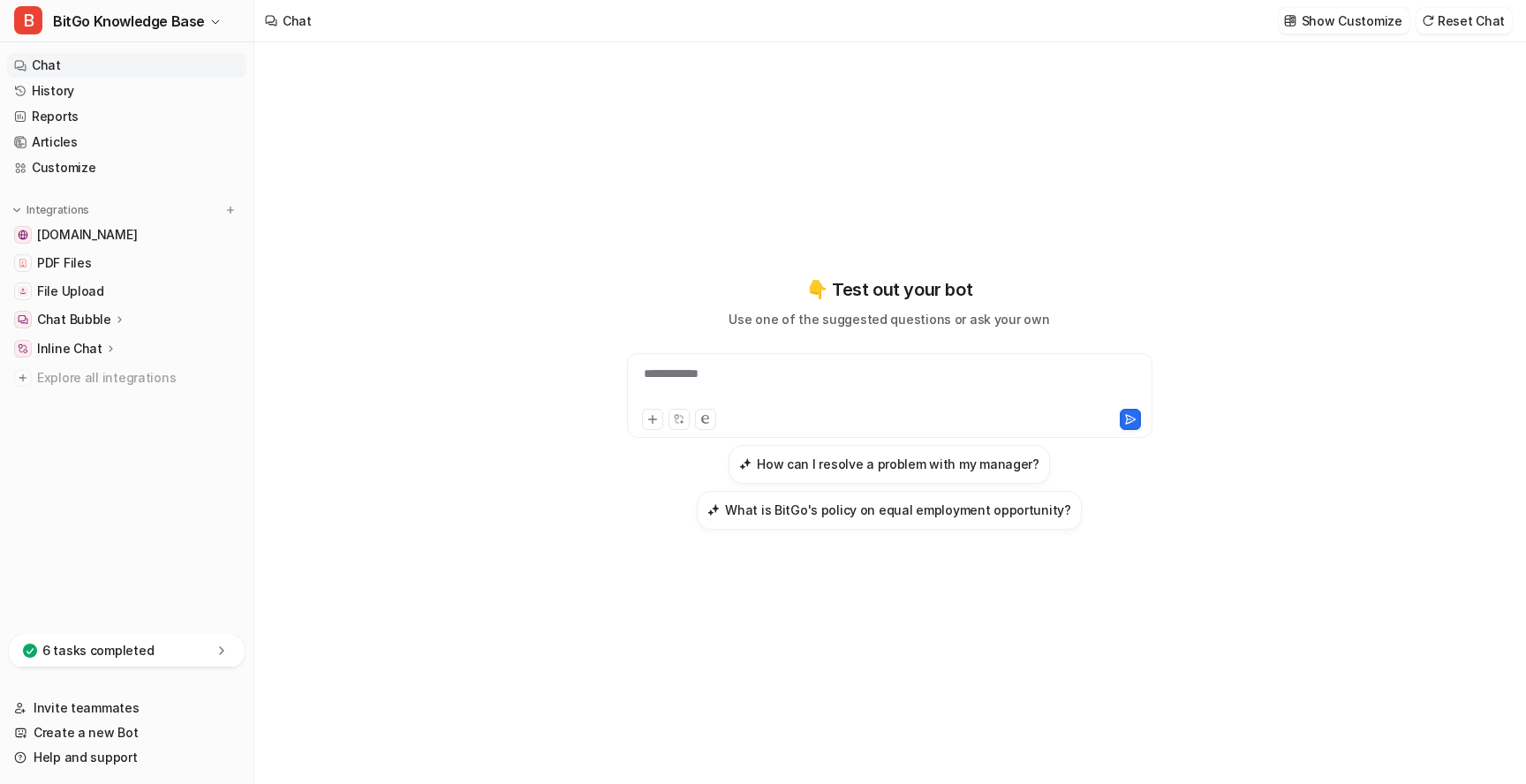
click at [537, 83] on div "**********" at bounding box center [889, 413] width 1270 height 742
